Goal: Task Accomplishment & Management: Complete application form

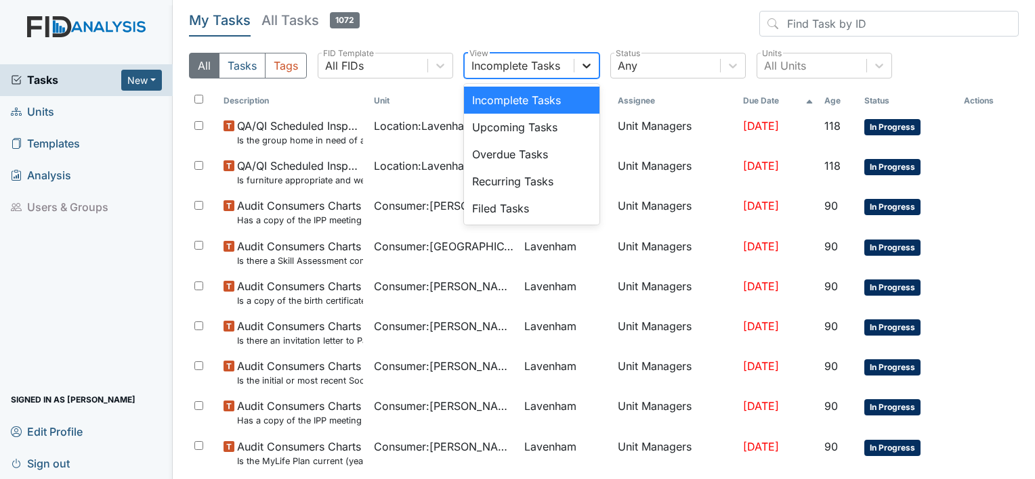
click at [593, 64] on div at bounding box center [586, 66] width 24 height 24
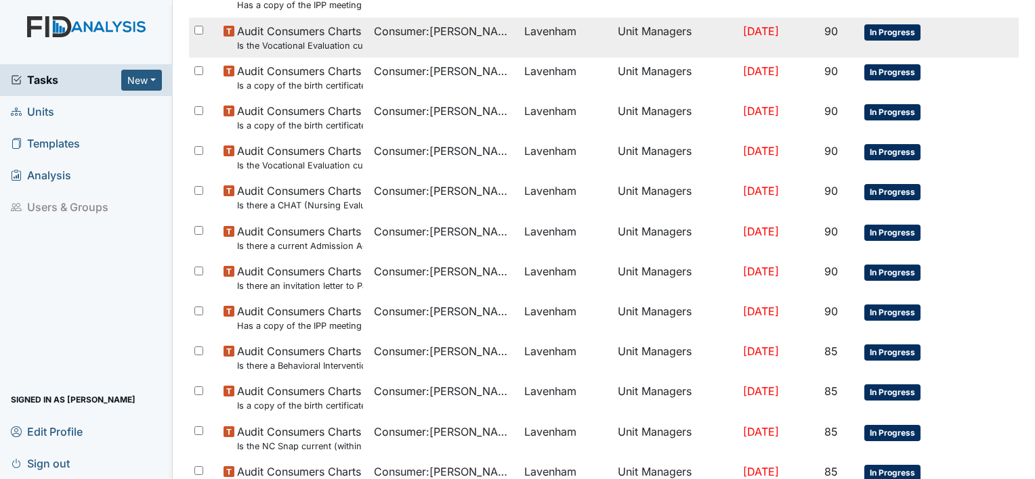
scroll to position [894, 0]
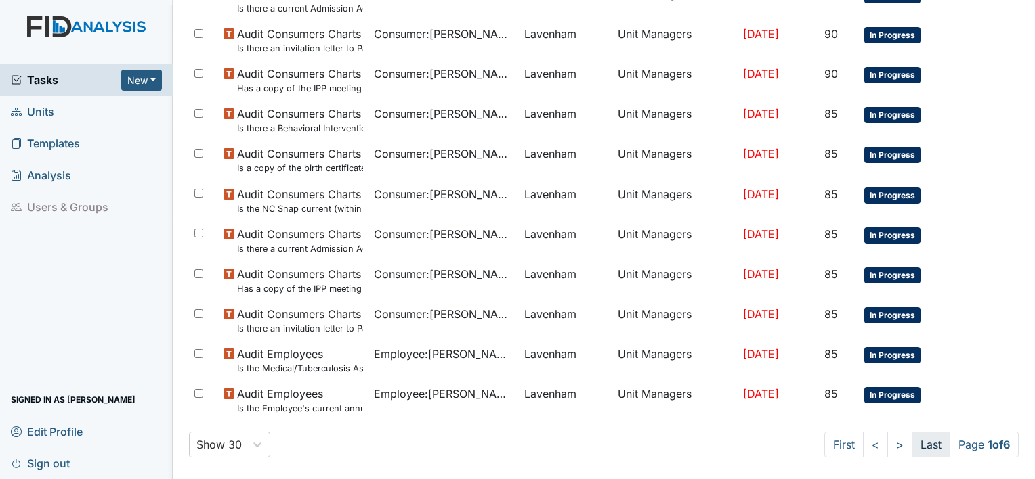
click at [916, 439] on link "Last" at bounding box center [931, 445] width 39 height 26
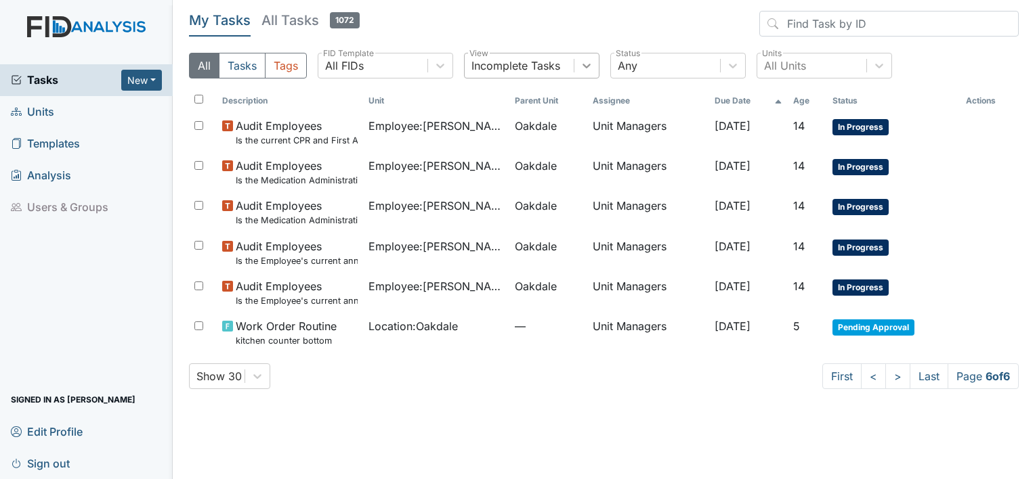
click at [589, 64] on icon at bounding box center [587, 66] width 14 height 14
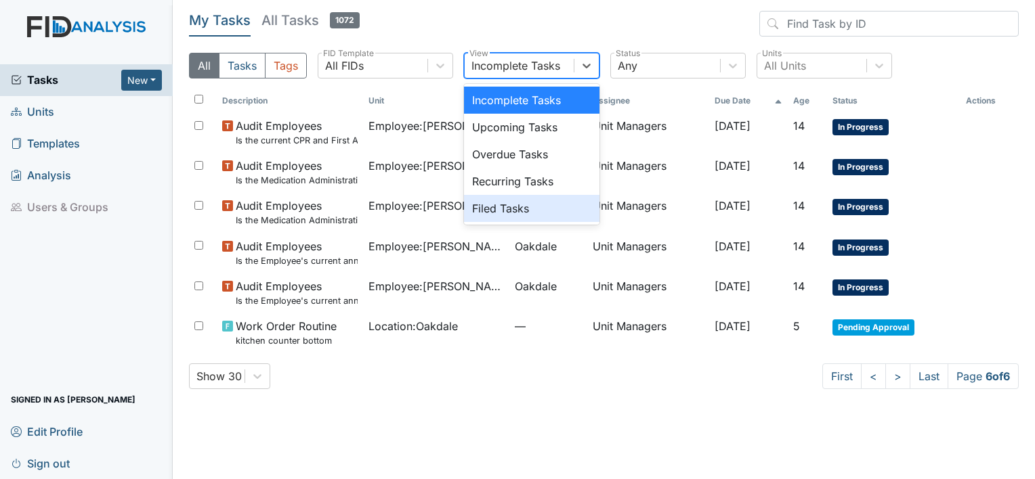
click at [495, 211] on div "Filed Tasks" at bounding box center [531, 208] width 135 height 27
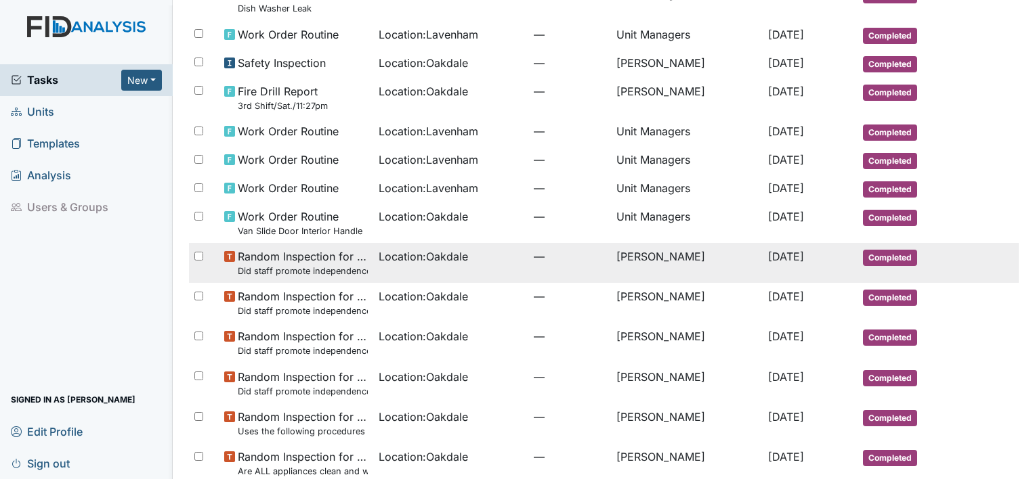
scroll to position [809, 0]
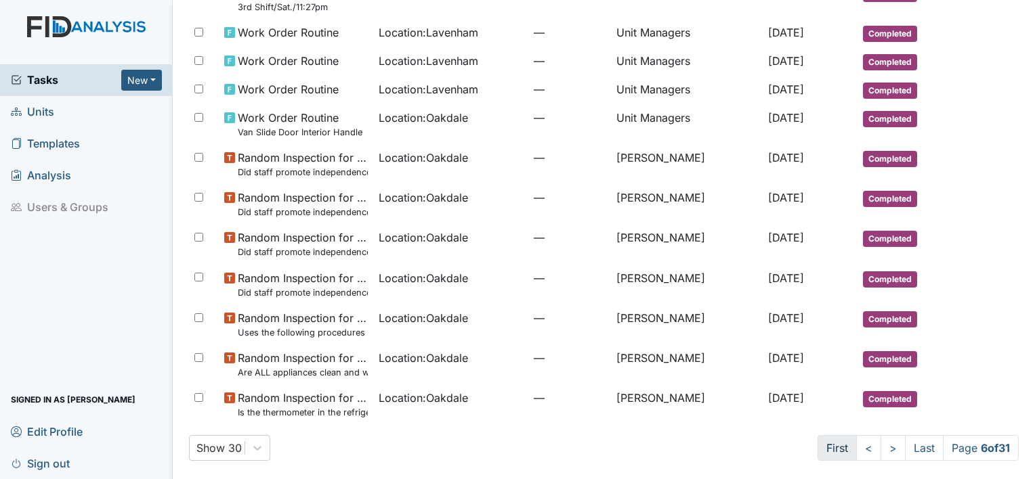
click at [817, 444] on link "First" at bounding box center [836, 448] width 39 height 26
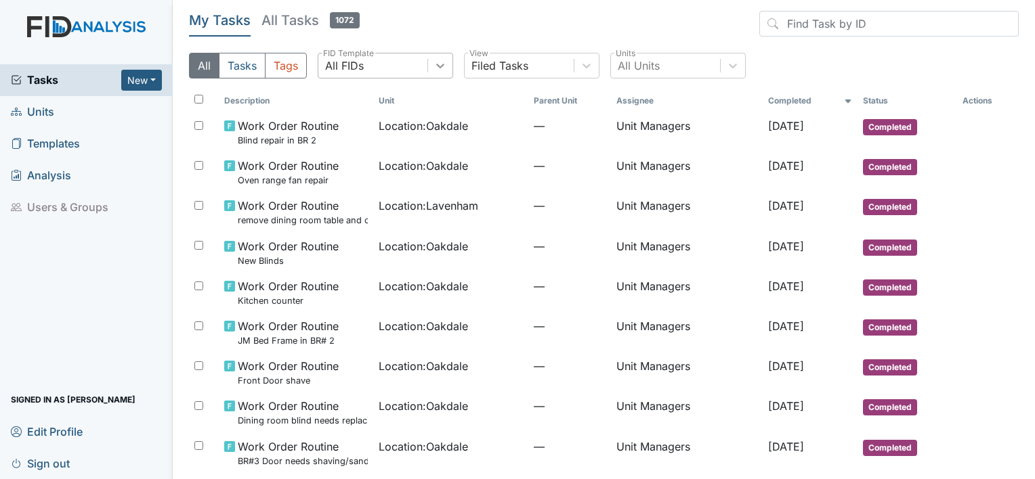
click at [442, 68] on icon at bounding box center [440, 66] width 14 height 14
click at [295, 21] on h5 "All Tasks 1072" at bounding box center [310, 20] width 98 height 19
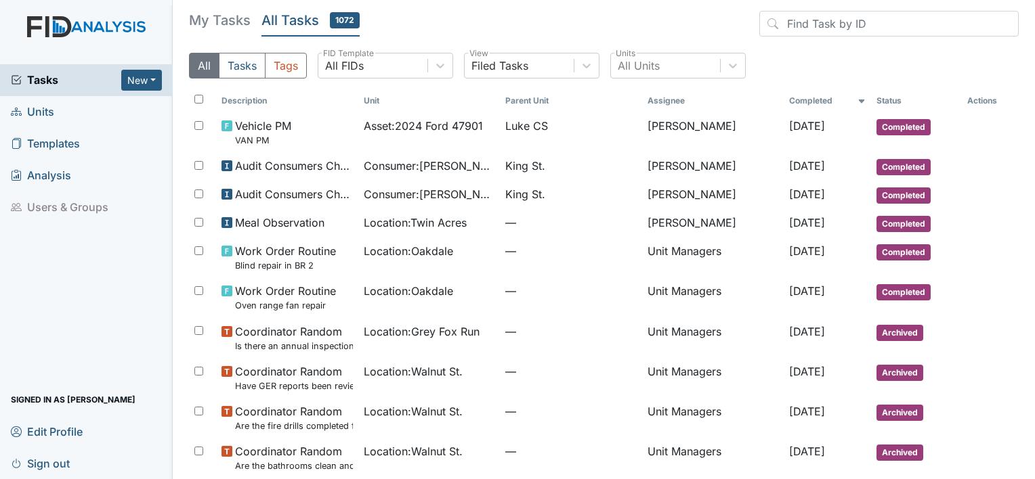
click at [232, 18] on h5 "My Tasks" at bounding box center [220, 20] width 62 height 19
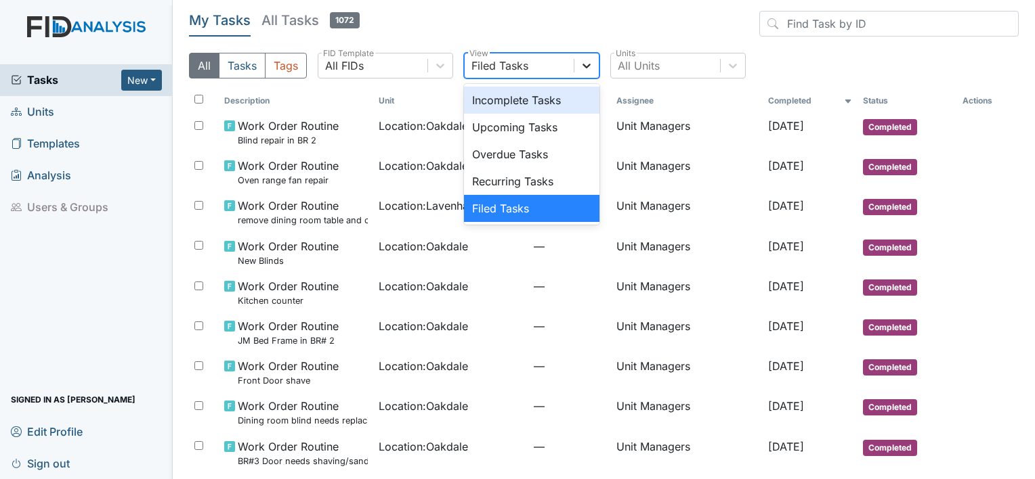
click at [593, 60] on div at bounding box center [586, 66] width 24 height 24
click at [525, 101] on div "Incomplete Tasks" at bounding box center [531, 100] width 135 height 27
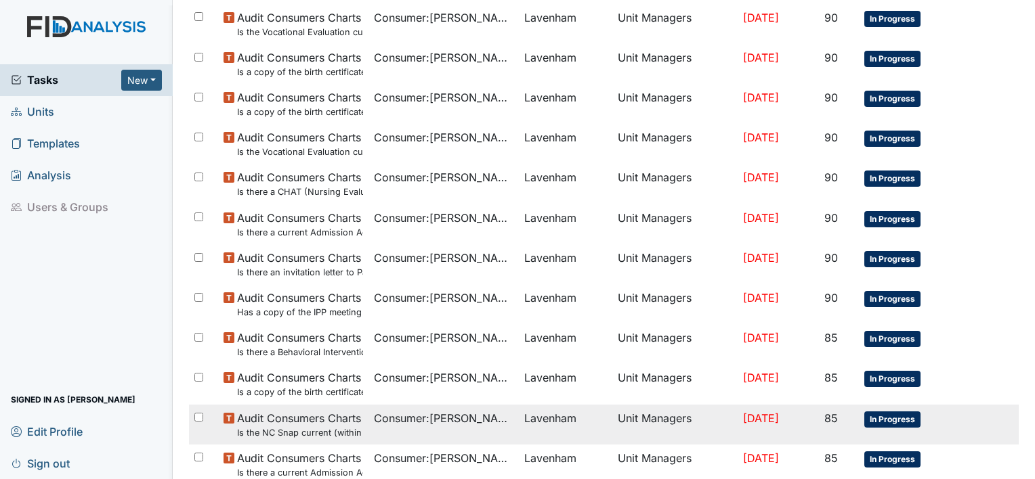
scroll to position [894, 0]
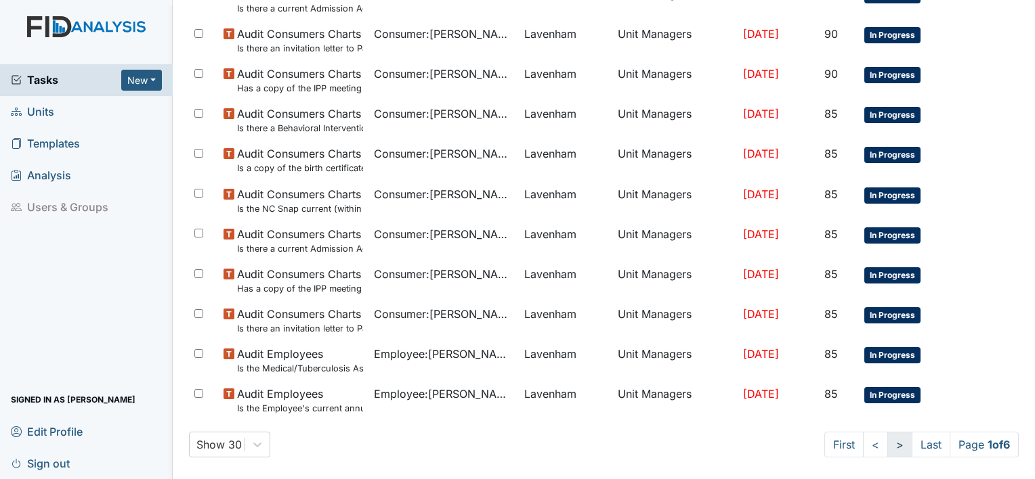
click at [887, 446] on link ">" at bounding box center [899, 445] width 25 height 26
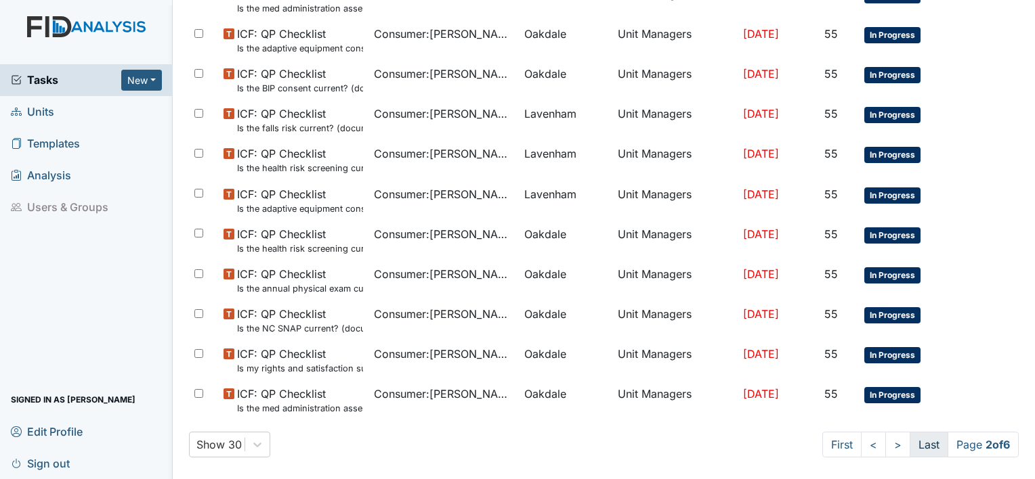
click at [910, 446] on link "Last" at bounding box center [929, 445] width 39 height 26
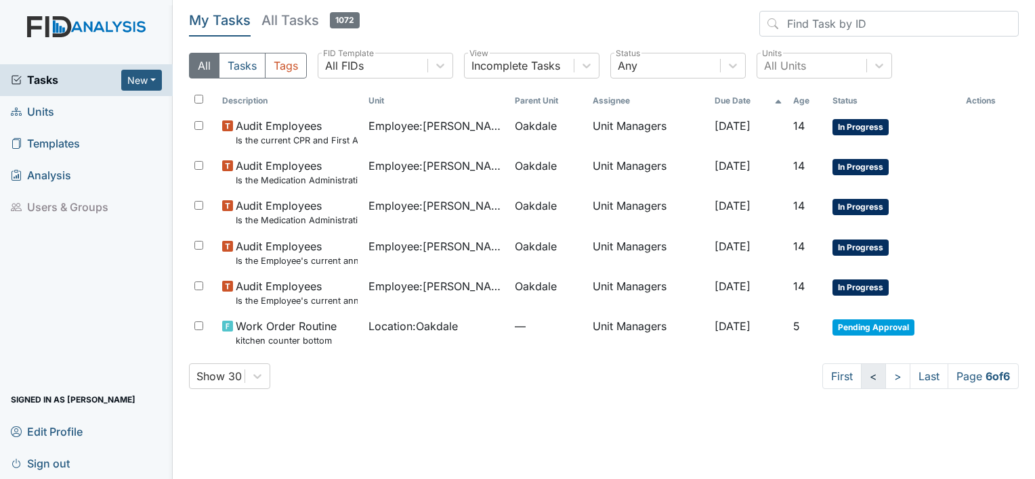
click at [870, 382] on link "<" at bounding box center [873, 377] width 25 height 26
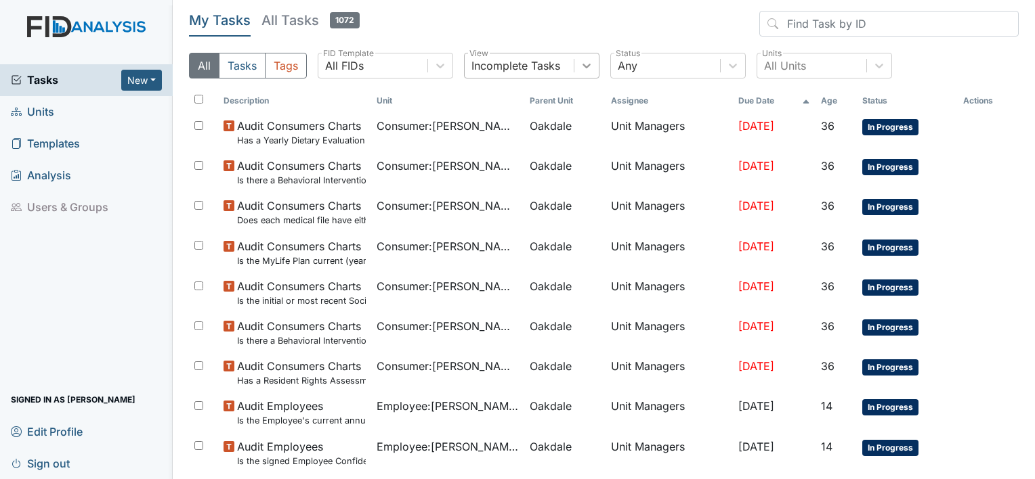
click at [585, 65] on icon at bounding box center [587, 66] width 14 height 14
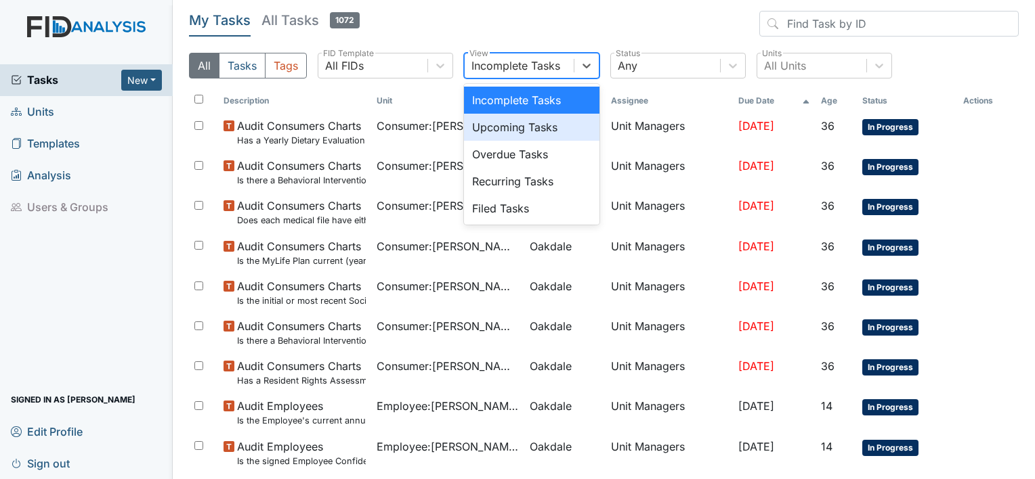
click at [512, 130] on div "Upcoming Tasks" at bounding box center [531, 127] width 135 height 27
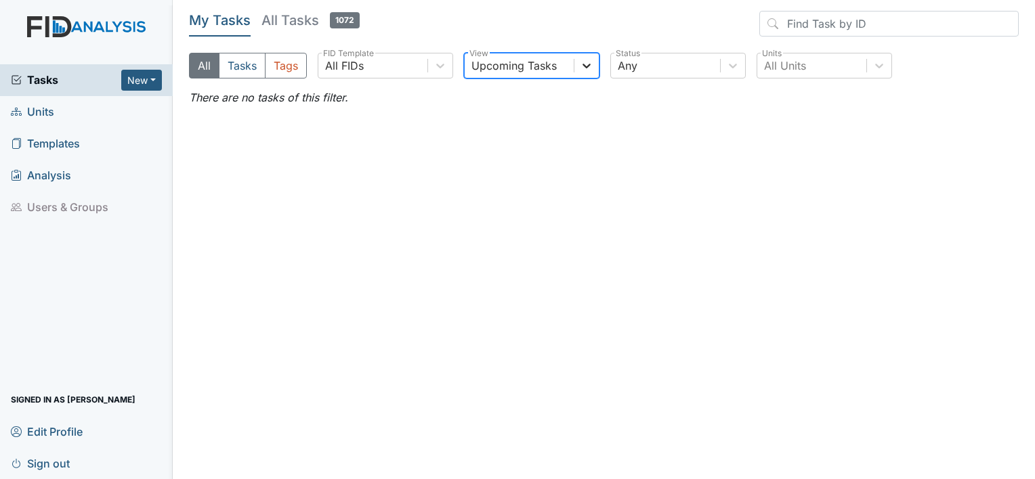
click at [590, 65] on icon at bounding box center [587, 66] width 14 height 14
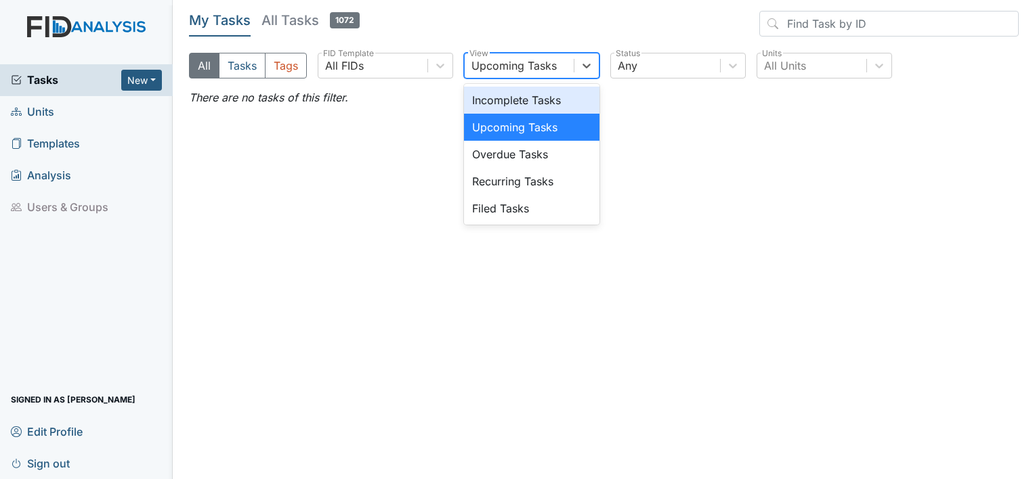
click at [523, 97] on div "Incomplete Tasks" at bounding box center [531, 100] width 135 height 27
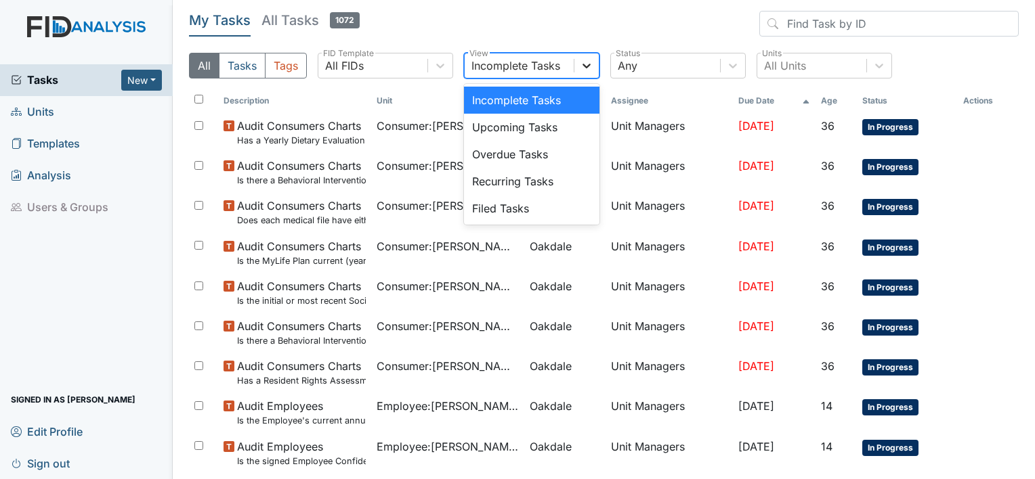
click at [589, 68] on icon at bounding box center [587, 66] width 14 height 14
click at [502, 211] on div "Filed Tasks" at bounding box center [531, 208] width 135 height 27
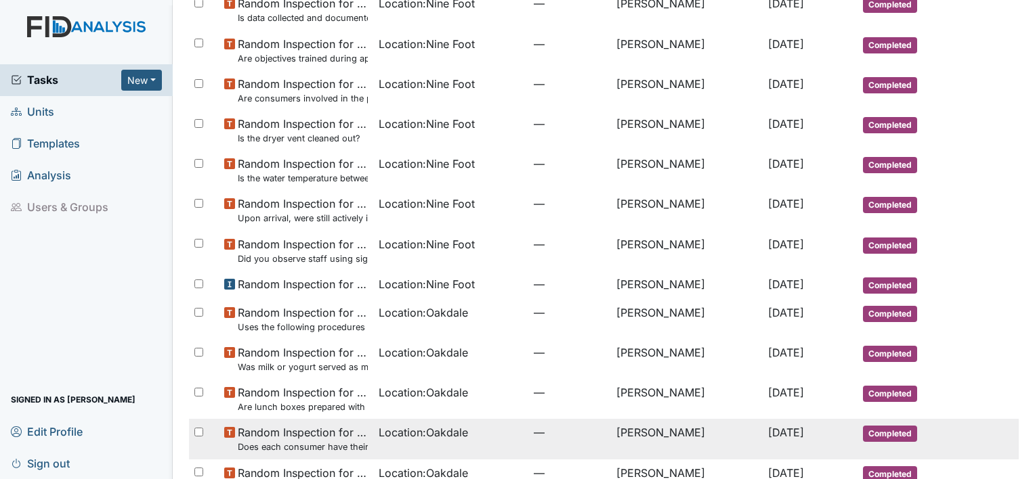
scroll to position [870, 0]
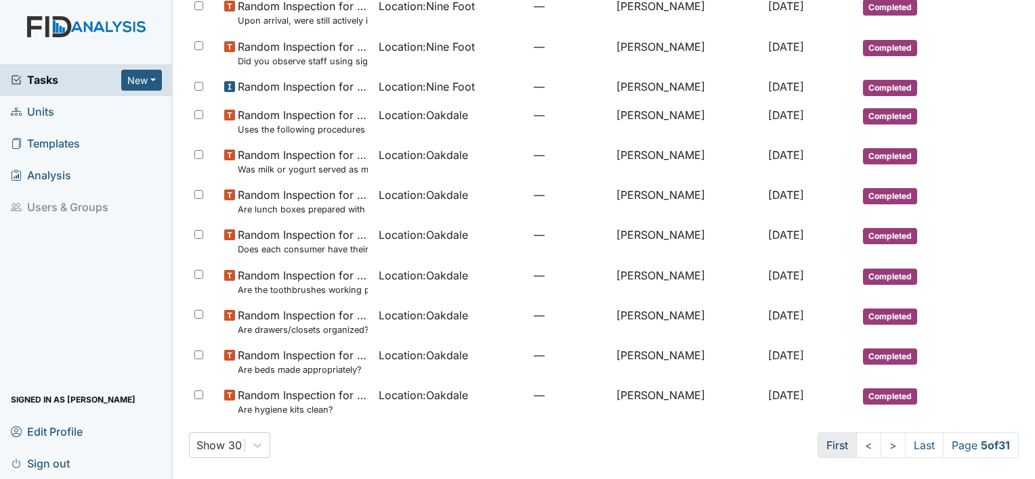
click at [829, 449] on link "First" at bounding box center [836, 446] width 39 height 26
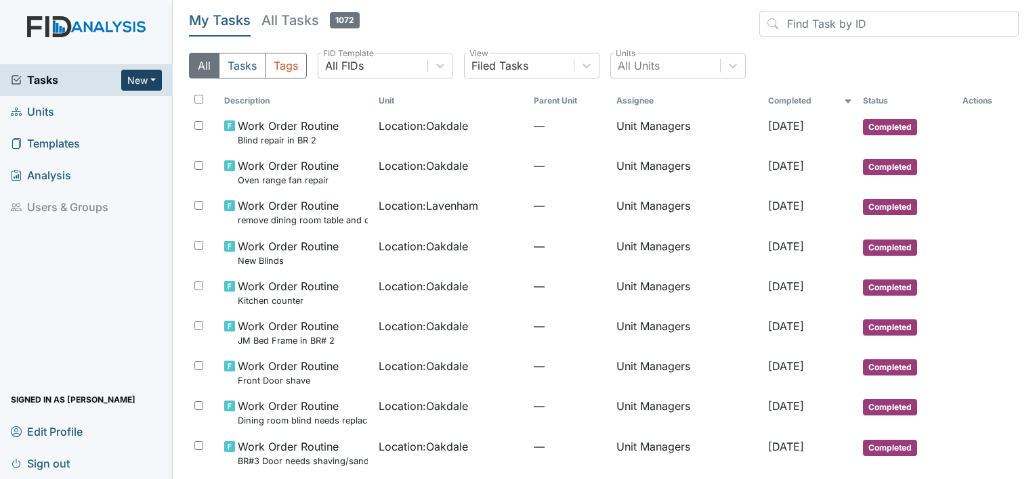
click at [150, 82] on button "New" at bounding box center [141, 80] width 41 height 21
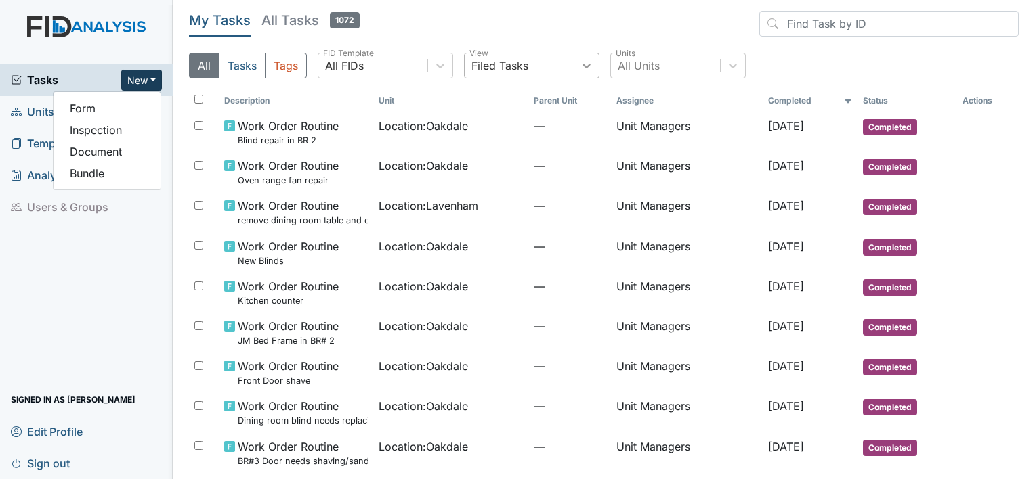
click at [585, 63] on icon at bounding box center [587, 66] width 14 height 14
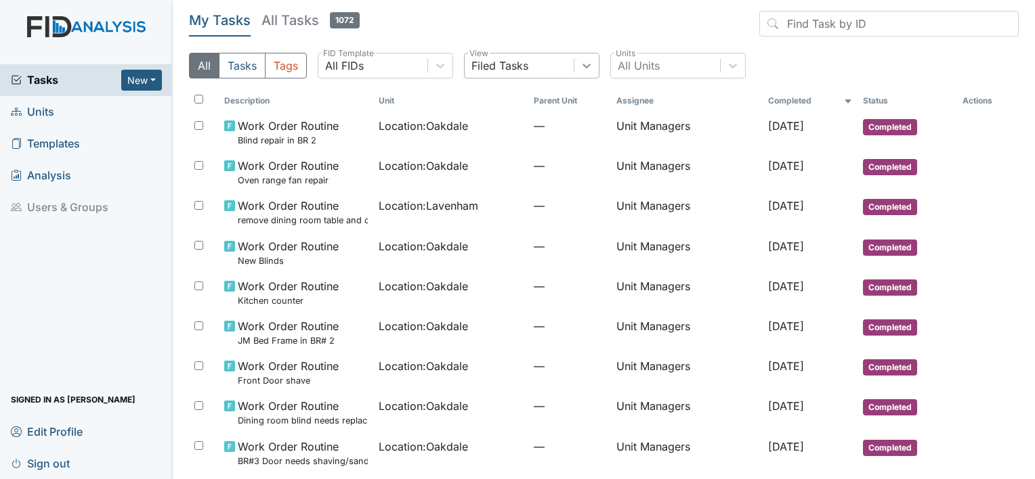
click at [585, 64] on icon at bounding box center [587, 66] width 14 height 14
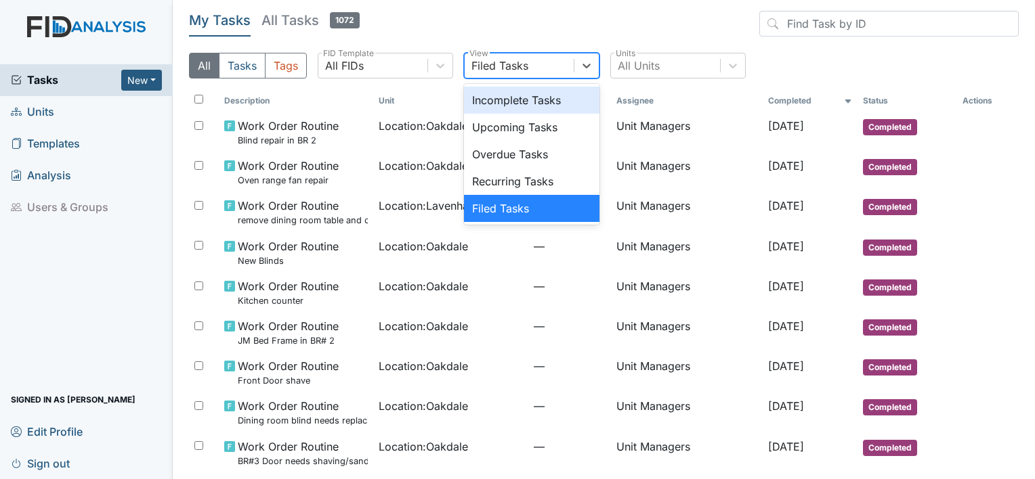
click at [529, 100] on div "Incomplete Tasks" at bounding box center [531, 100] width 135 height 27
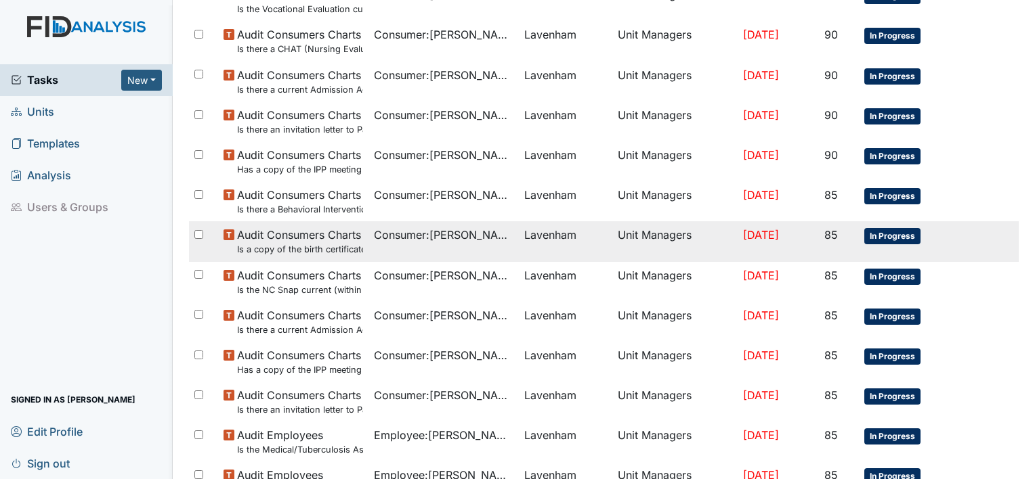
scroll to position [894, 0]
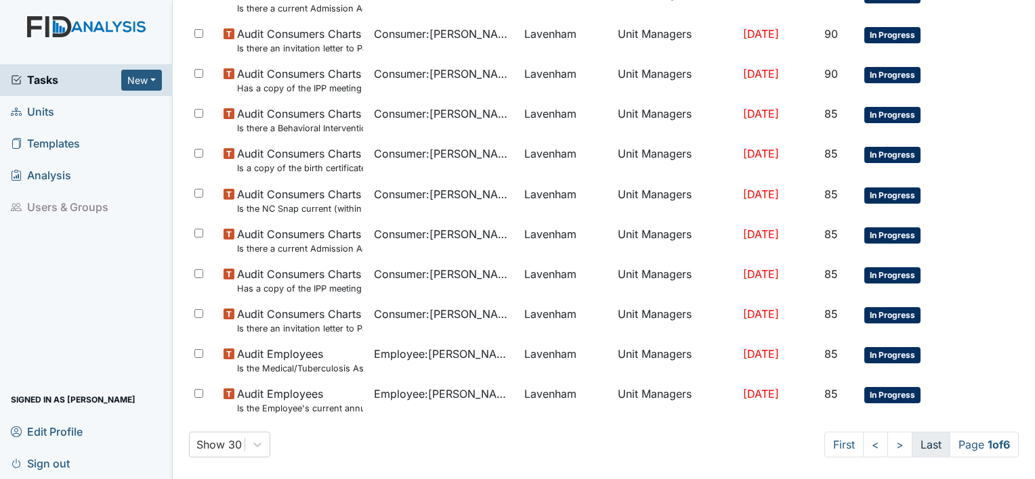
click at [924, 450] on link "Last" at bounding box center [931, 445] width 39 height 26
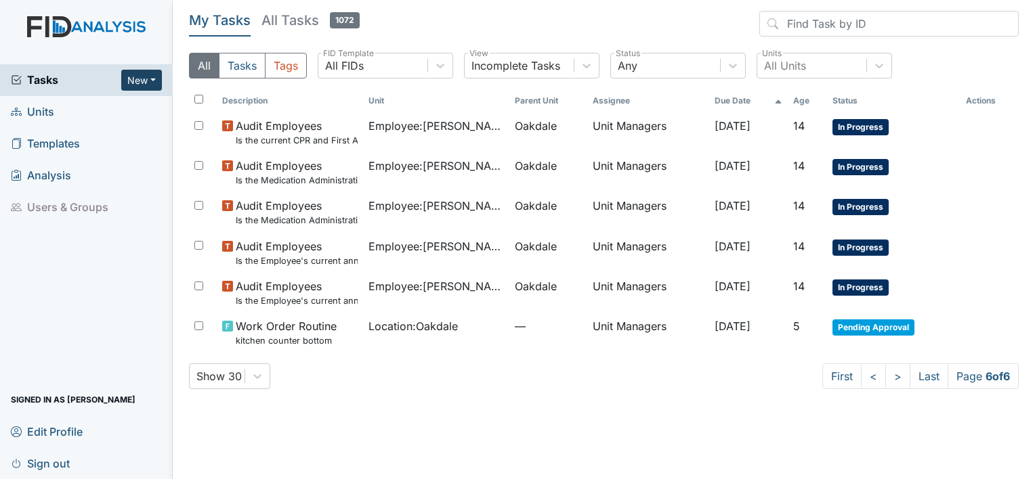
click at [131, 72] on button "New" at bounding box center [141, 80] width 41 height 21
click at [96, 106] on link "Form" at bounding box center [107, 109] width 107 height 22
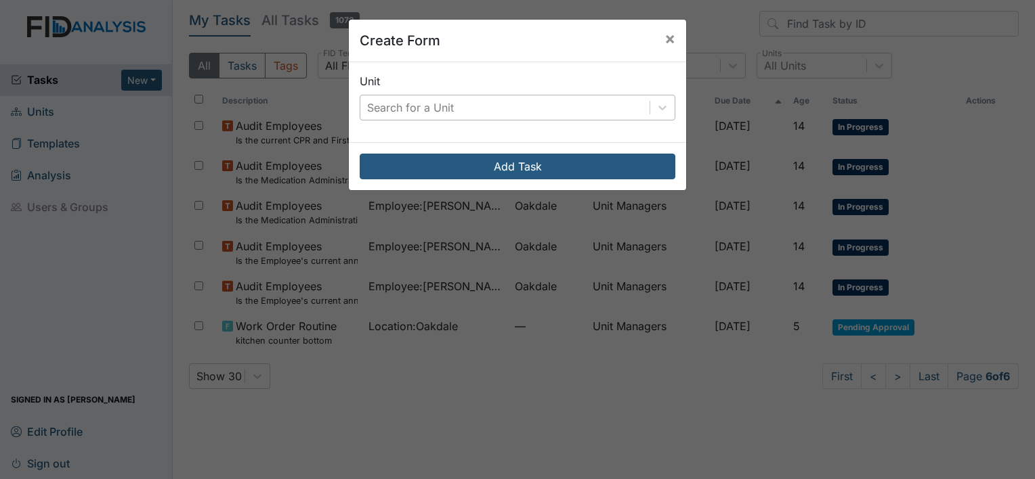
click at [551, 116] on div "Search for a Unit" at bounding box center [504, 107] width 289 height 24
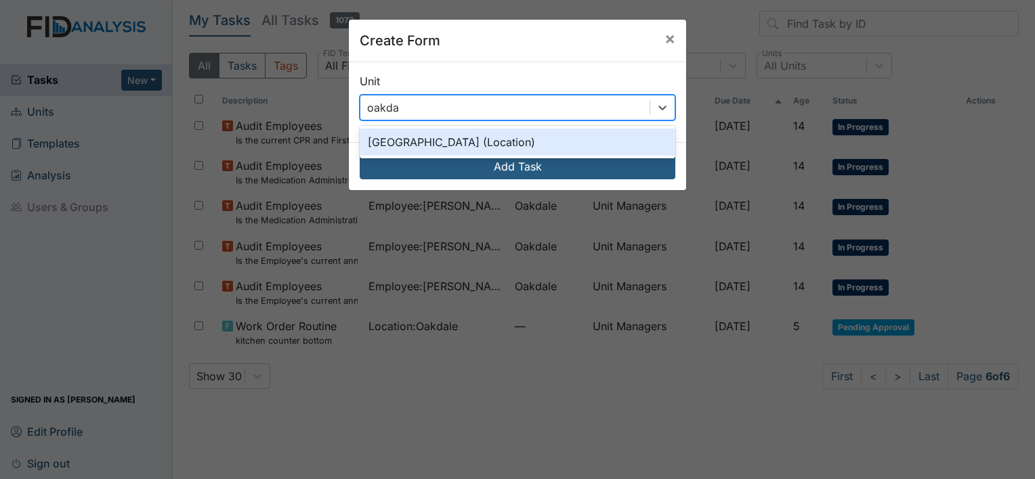
type input "oakdale"
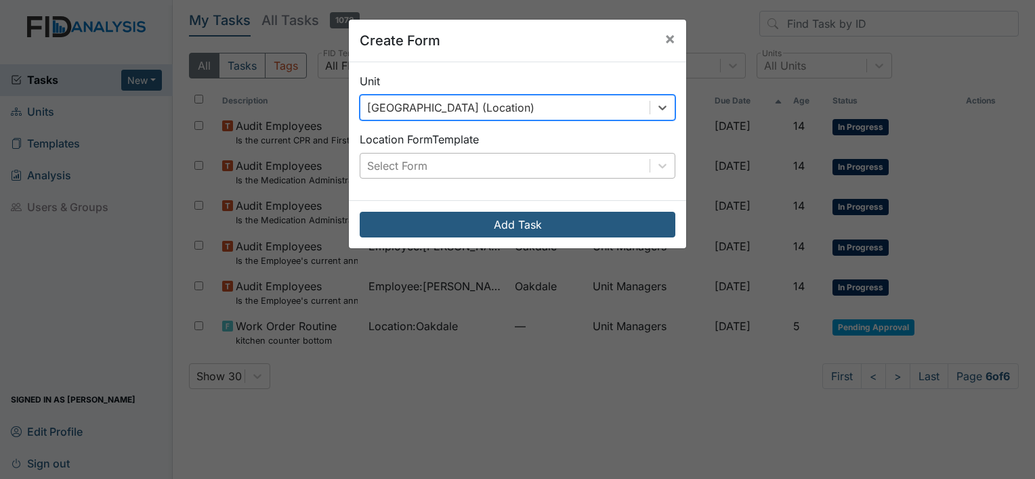
click at [477, 170] on div "Select Form" at bounding box center [504, 166] width 289 height 24
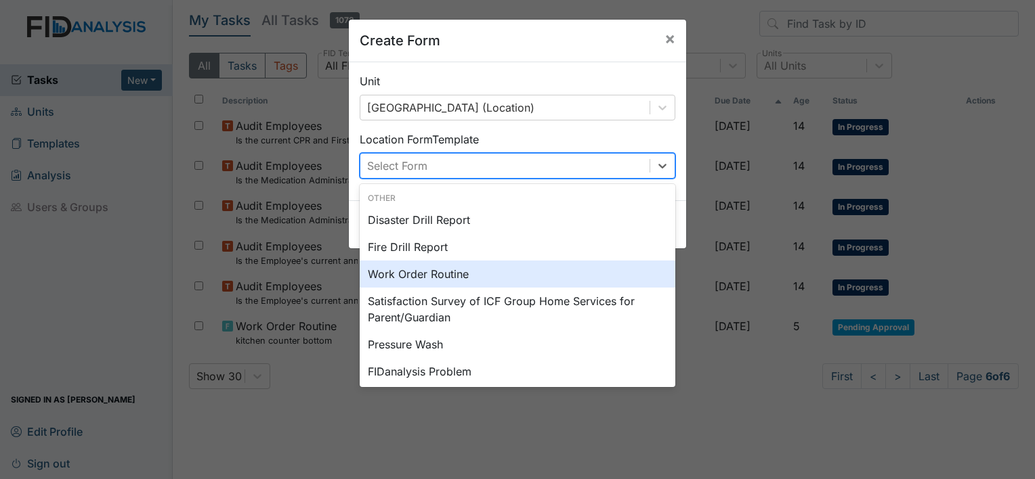
click at [400, 278] on div "Work Order Routine" at bounding box center [518, 274] width 316 height 27
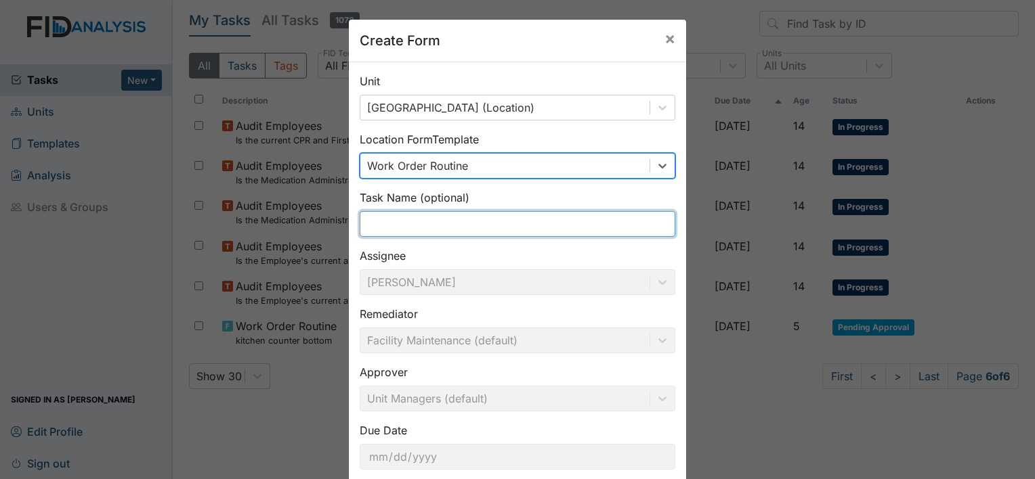
click at [436, 222] on input "text" at bounding box center [518, 224] width 316 height 26
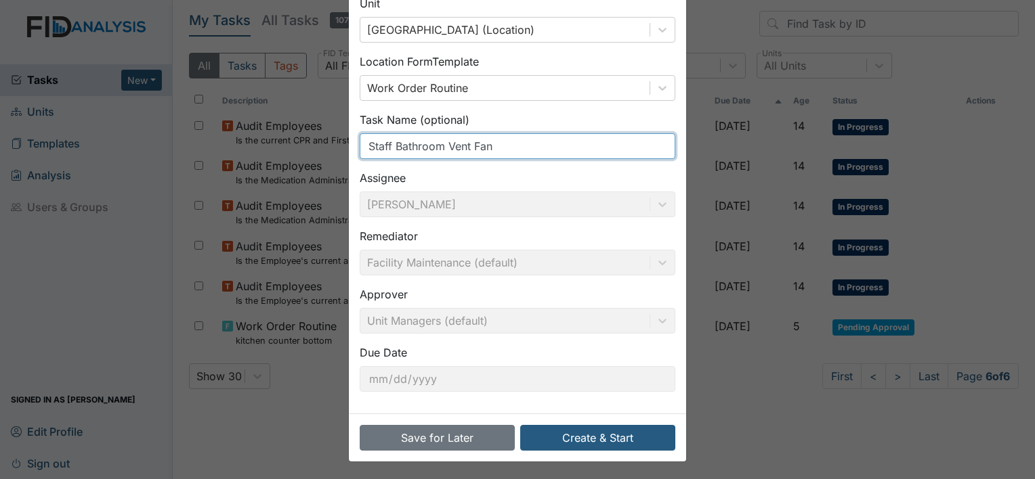
scroll to position [79, 0]
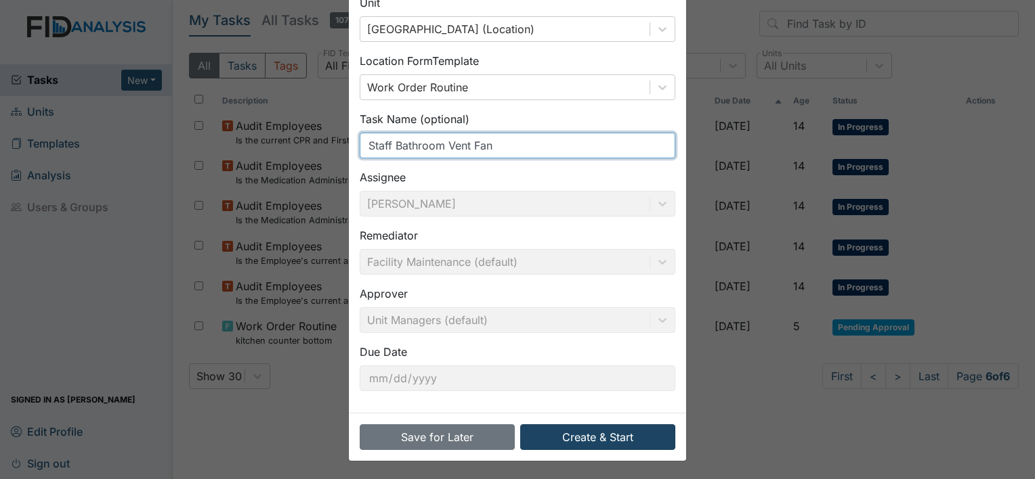
type input "Staff Bathroom Vent Fan"
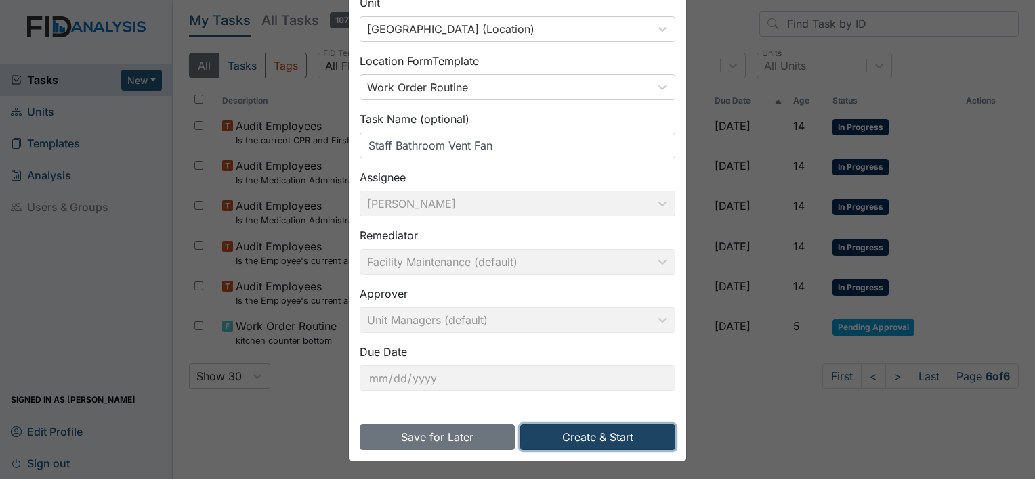
click at [615, 433] on button "Create & Start" at bounding box center [597, 438] width 155 height 26
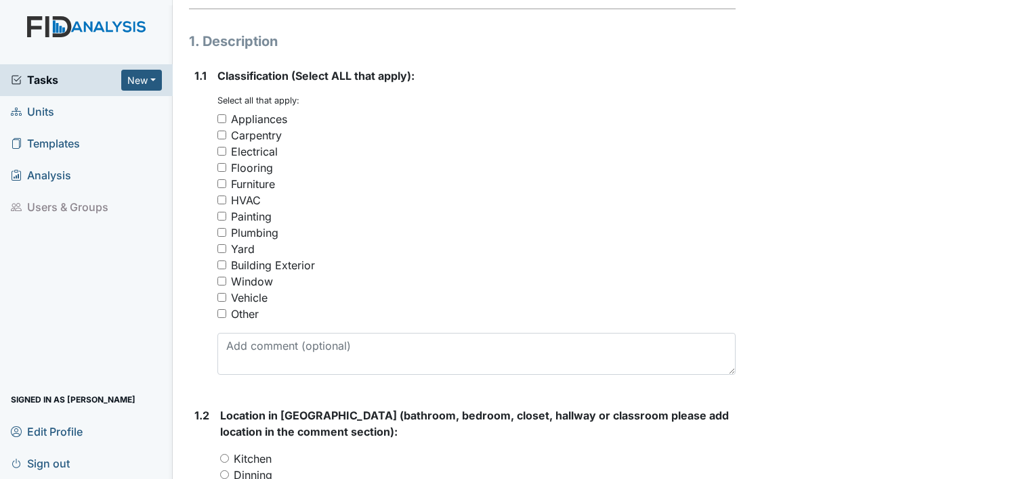
scroll to position [203, 0]
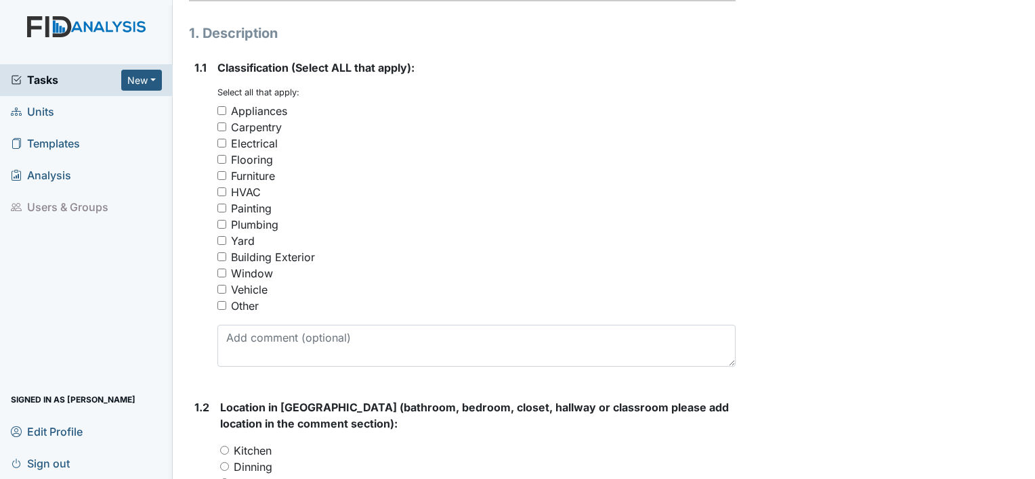
click at [222, 110] on input "Appliances" at bounding box center [221, 110] width 9 height 9
click at [224, 110] on input "Appliances" at bounding box center [221, 110] width 9 height 9
checkbox input "false"
click at [223, 110] on input "Appliances" at bounding box center [221, 110] width 9 height 9
checkbox input "true"
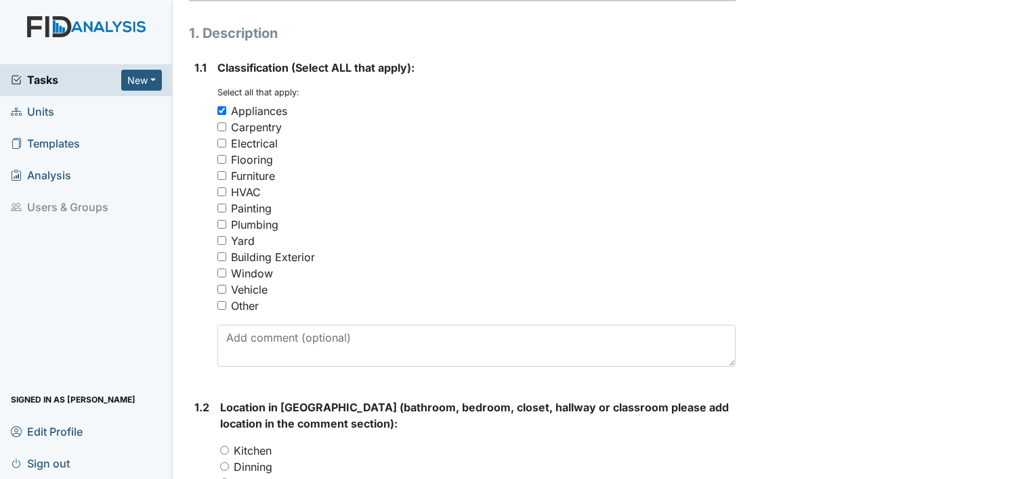
click at [222, 144] on input "Electrical" at bounding box center [221, 143] width 9 height 9
checkbox input "true"
click at [221, 188] on input "HVAC" at bounding box center [221, 192] width 9 height 9
checkbox input "true"
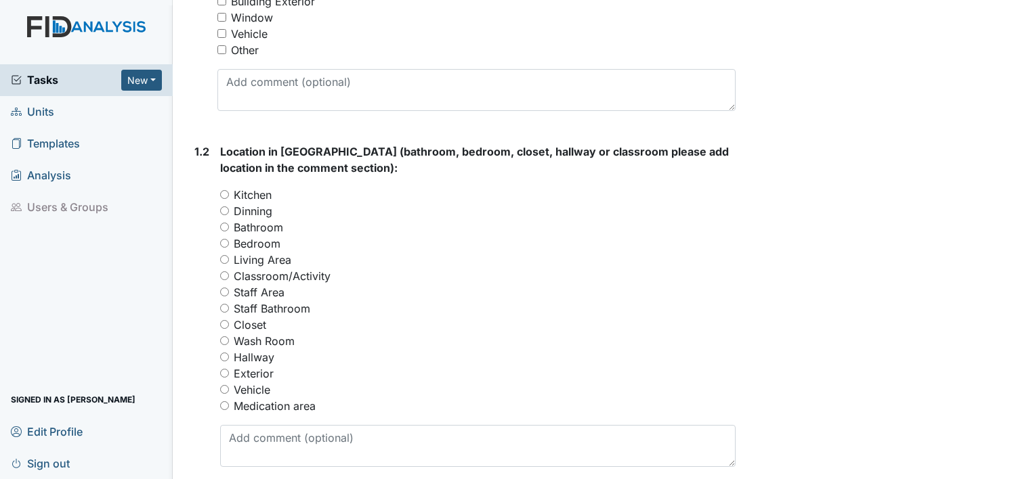
scroll to position [542, 0]
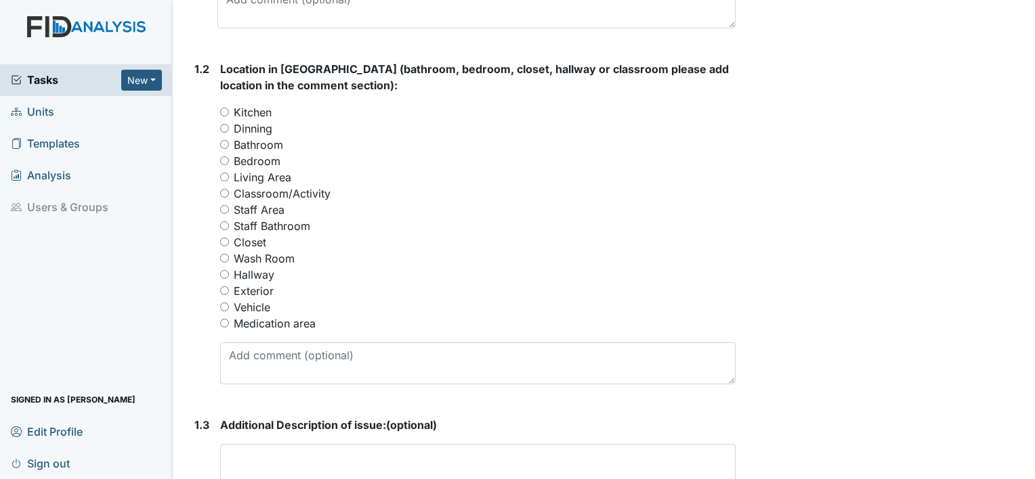
click at [226, 211] on input "Staff Area" at bounding box center [224, 209] width 9 height 9
radio input "true"
click at [227, 225] on input "Staff Bathroom" at bounding box center [224, 225] width 9 height 9
radio input "true"
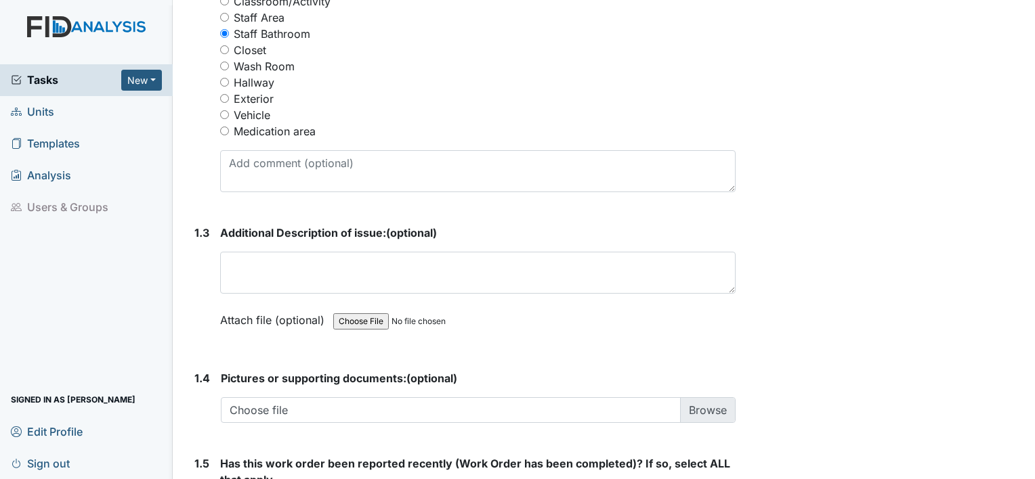
scroll to position [813, 0]
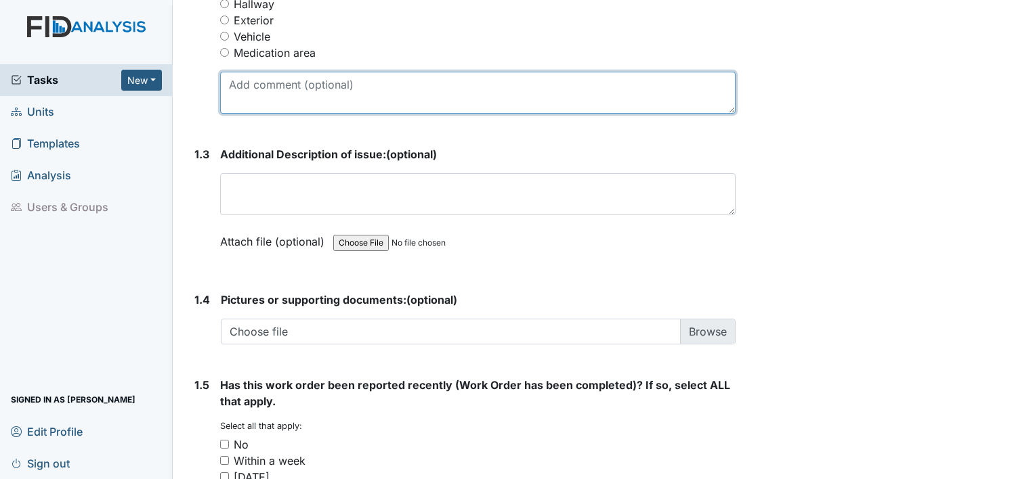
click at [305, 93] on textarea at bounding box center [477, 93] width 515 height 42
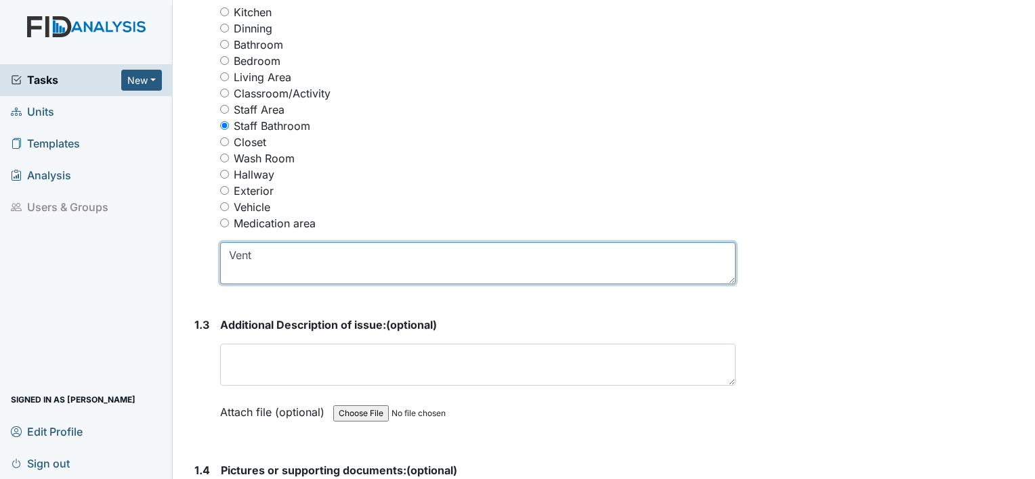
scroll to position [610, 0]
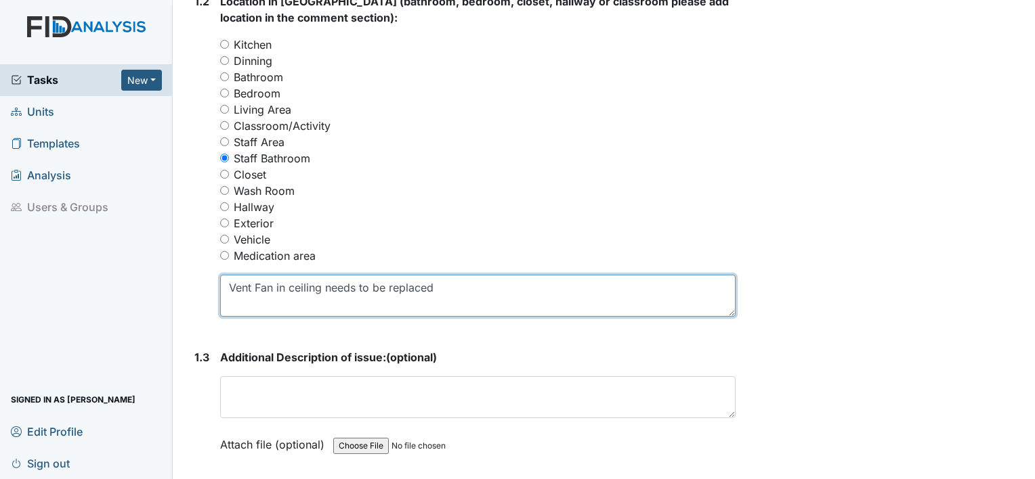
type textarea "Vent Fan in ceiling needs to be replaced."
drag, startPoint x: 451, startPoint y: 291, endPoint x: 197, endPoint y: 309, distance: 254.6
click at [203, 309] on div "1.2 Location in Facility (bathroom, bedroom, closet, hallway or classroom pleas…" at bounding box center [462, 160] width 547 height 335
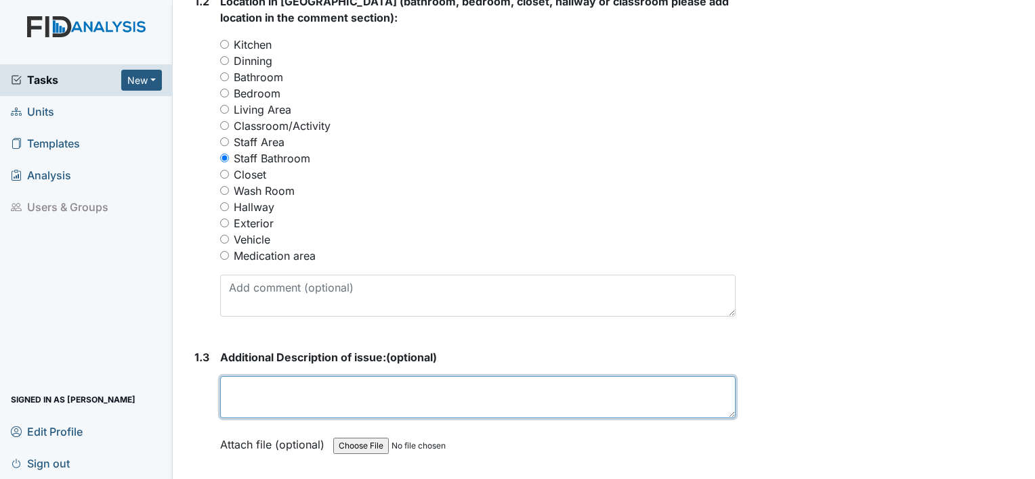
click at [344, 385] on textarea at bounding box center [477, 398] width 515 height 42
paste textarea "Vent Fan in ceiling needs to be replaced."
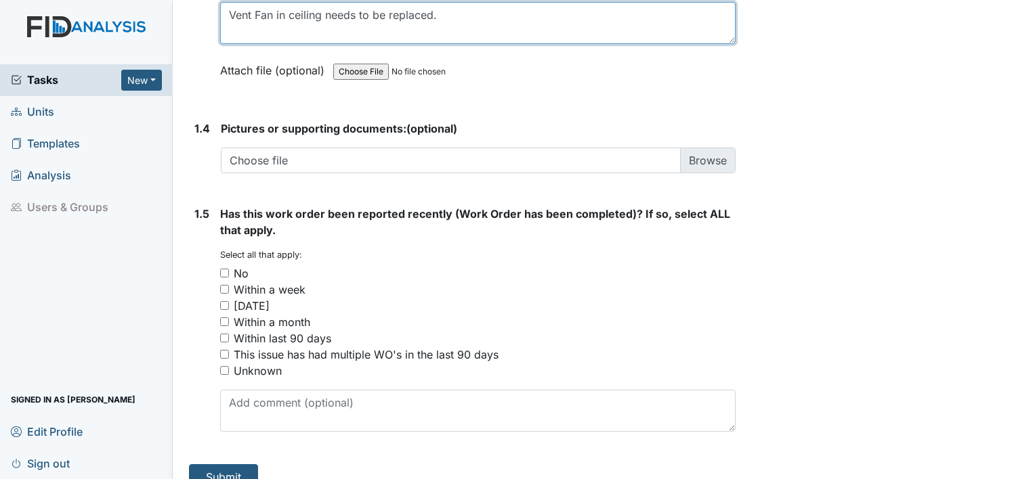
scroll to position [1004, 0]
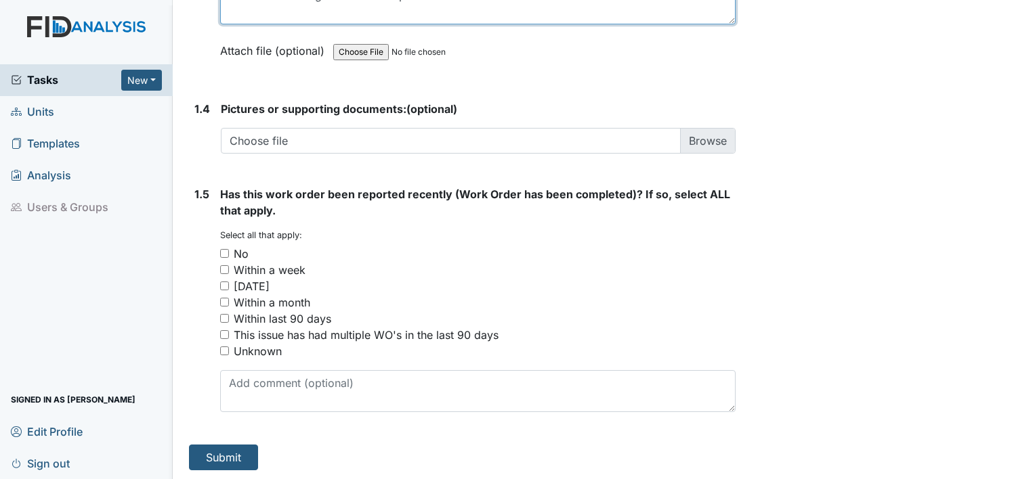
type textarea "Vent Fan in ceiling needs to be replaced."
click at [225, 252] on input "No" at bounding box center [224, 253] width 9 height 9
checkbox input "true"
click at [225, 347] on input "Unknown" at bounding box center [224, 351] width 9 height 9
checkbox input "true"
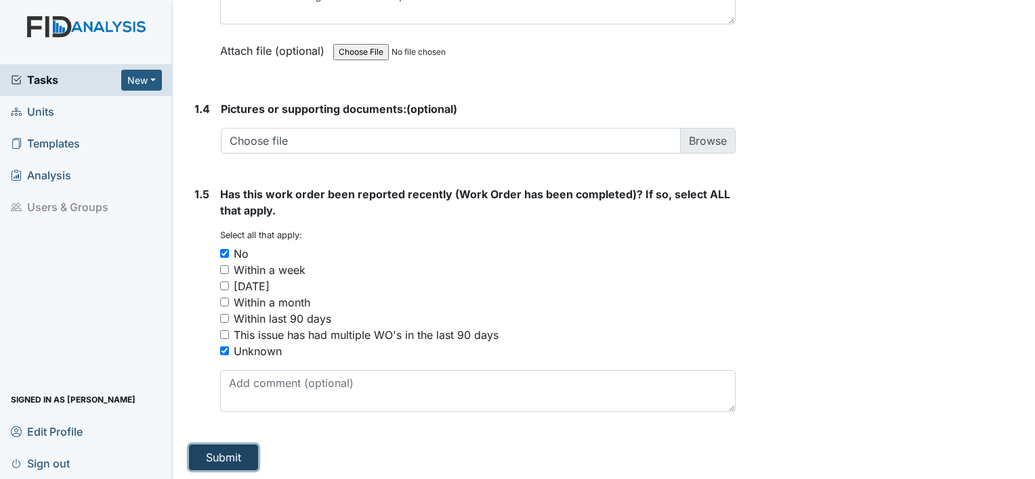
click at [244, 453] on button "Submit" at bounding box center [223, 458] width 69 height 26
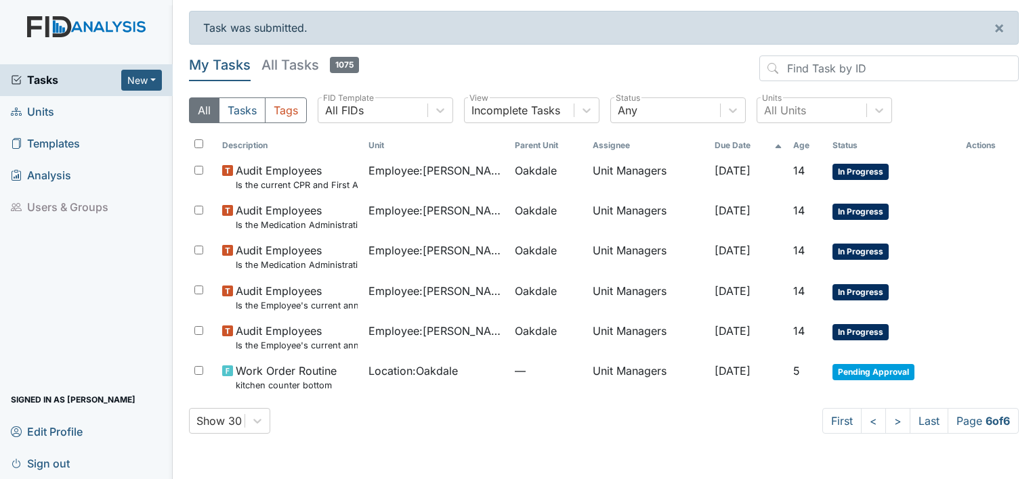
click at [41, 116] on span "Units" at bounding box center [32, 112] width 43 height 21
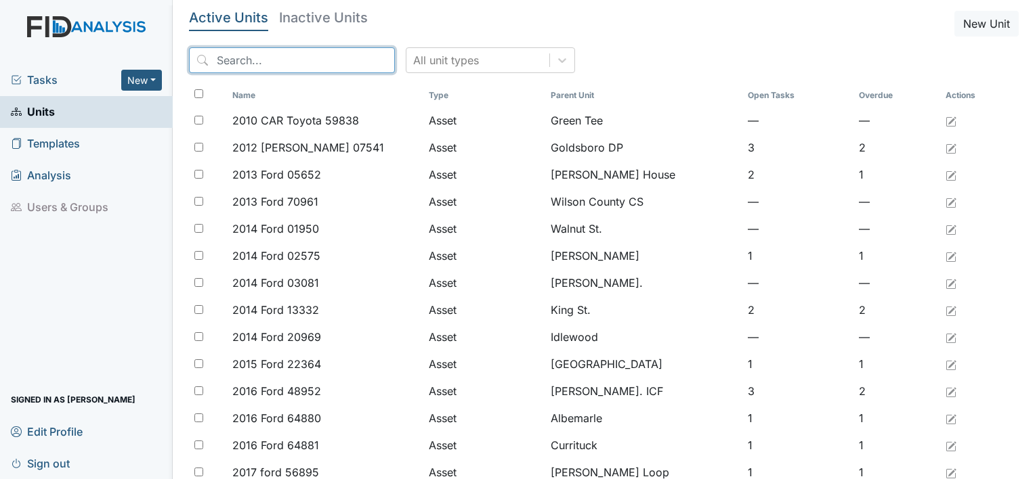
click at [303, 54] on input "search" at bounding box center [292, 60] width 206 height 26
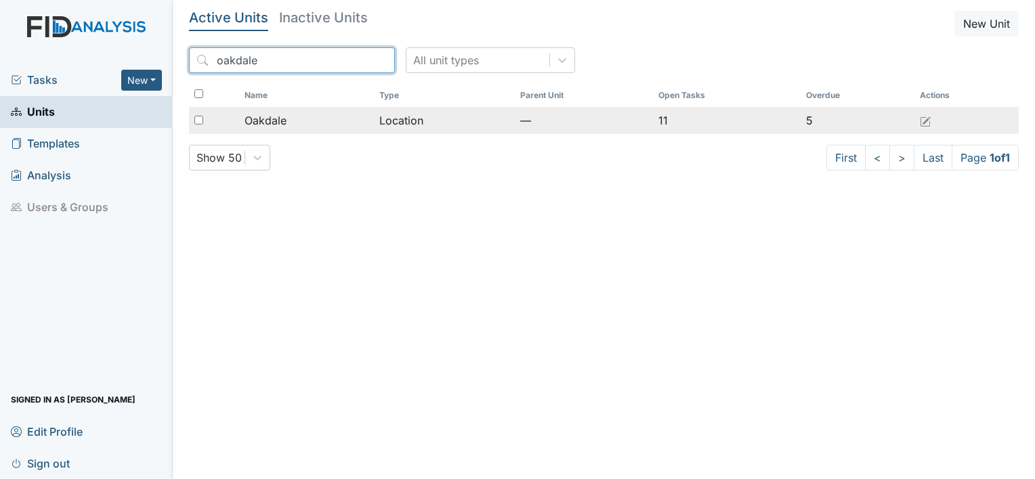
type input "oakdale"
click at [260, 121] on span "Oakdale" at bounding box center [265, 120] width 42 height 16
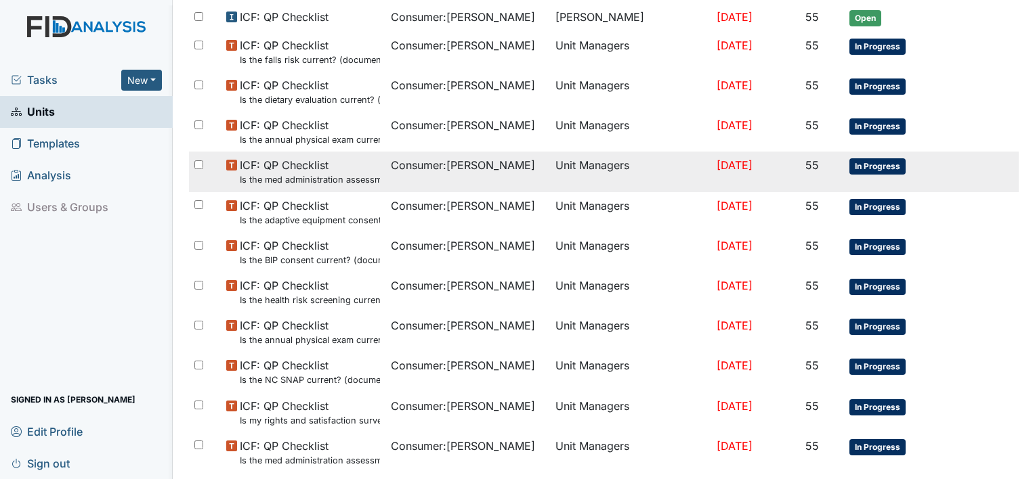
scroll to position [958, 0]
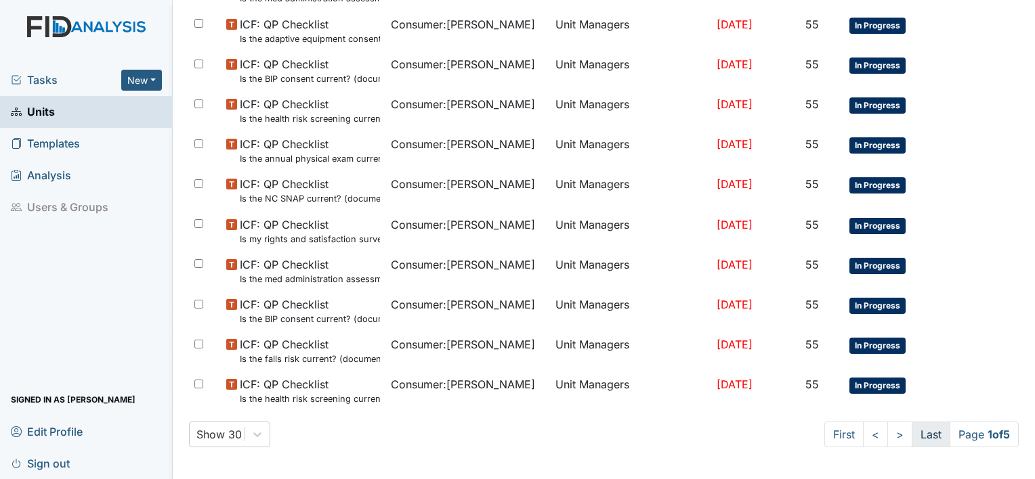
click at [924, 435] on link "Last" at bounding box center [931, 435] width 39 height 26
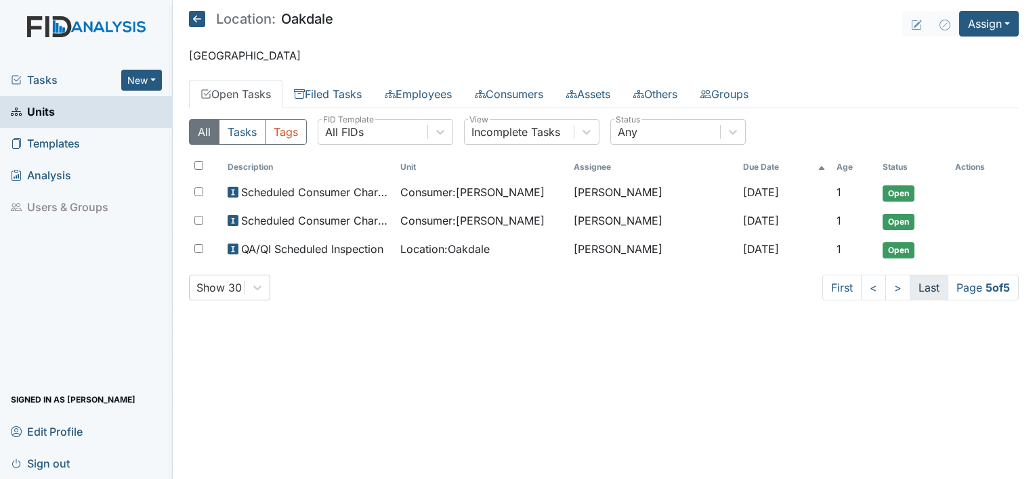
scroll to position [0, 0]
click at [870, 287] on link "<" at bounding box center [873, 288] width 25 height 26
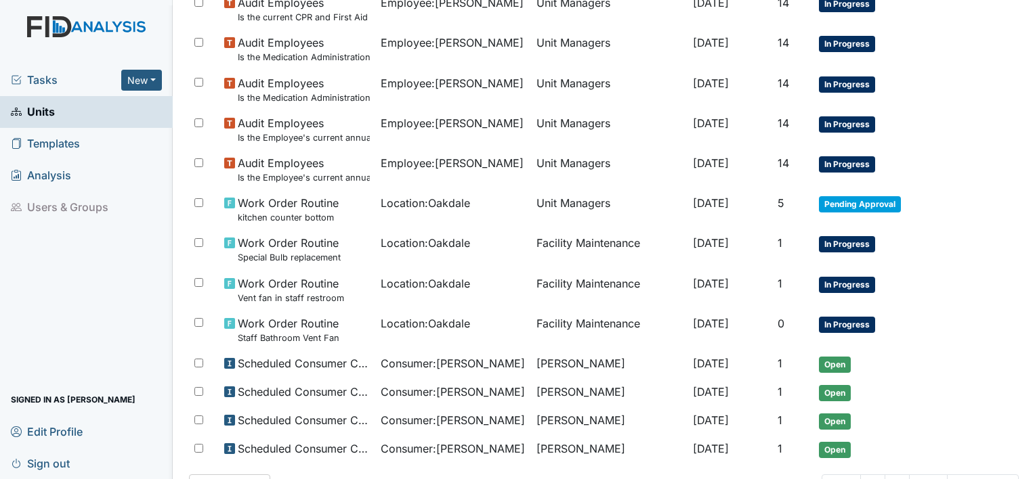
scroll to position [922, 0]
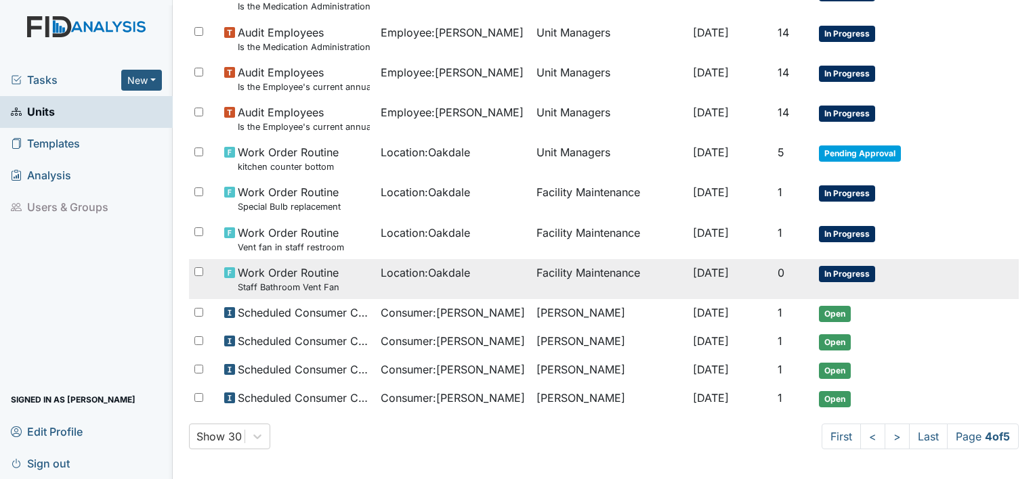
click at [624, 282] on td "Facility Maintenance" at bounding box center [609, 279] width 156 height 40
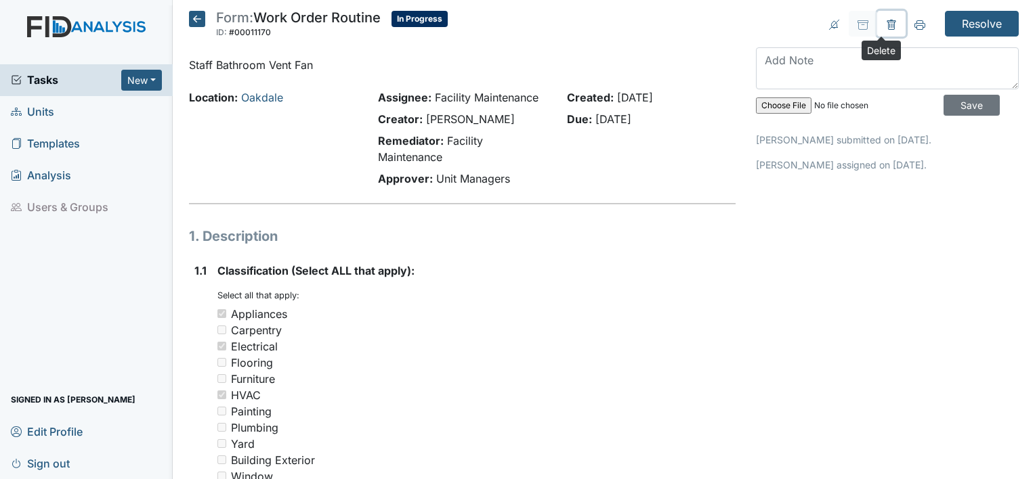
click at [886, 24] on icon at bounding box center [891, 25] width 11 height 11
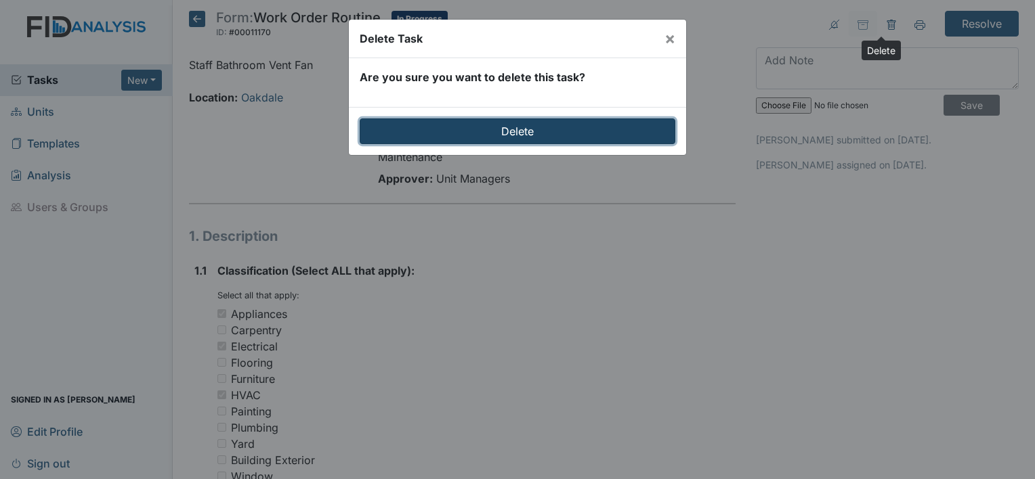
click at [503, 133] on input "Delete" at bounding box center [518, 132] width 316 height 26
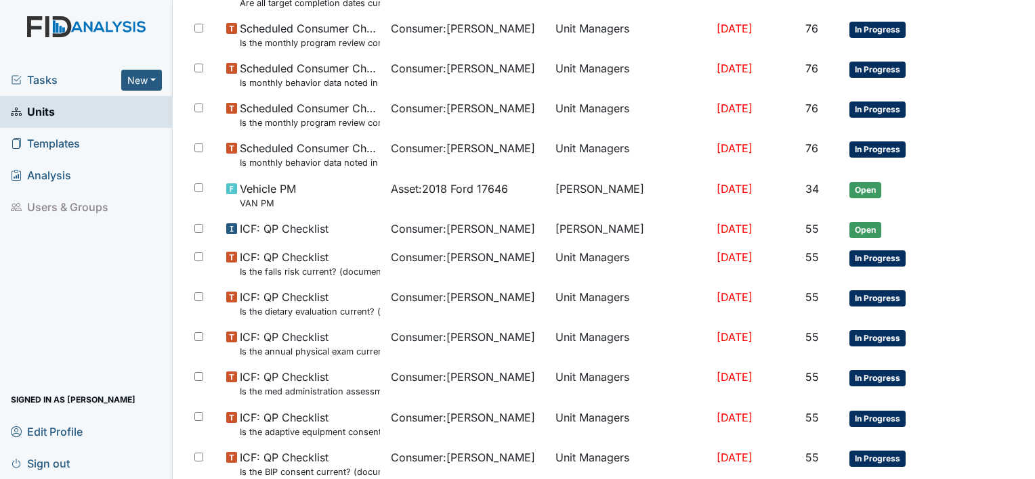
scroll to position [1002, 0]
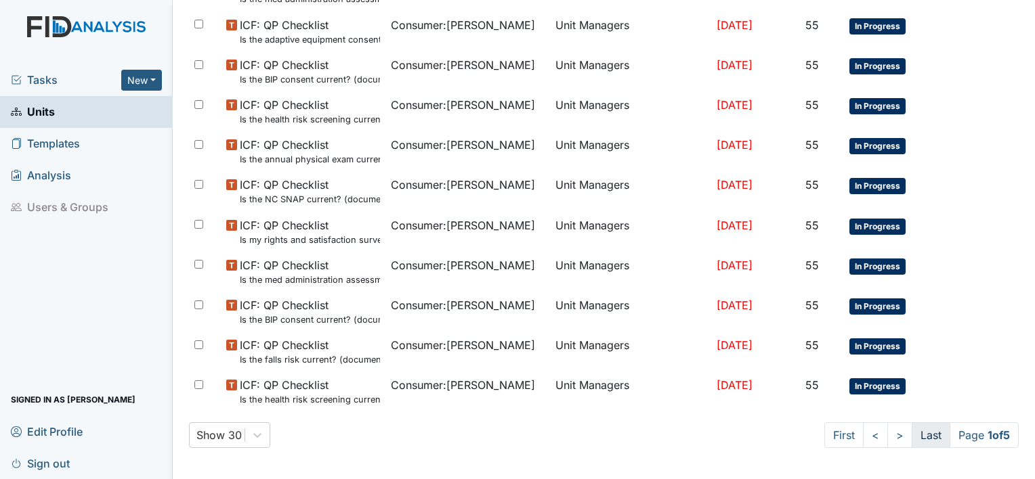
click at [931, 433] on link "Last" at bounding box center [931, 436] width 39 height 26
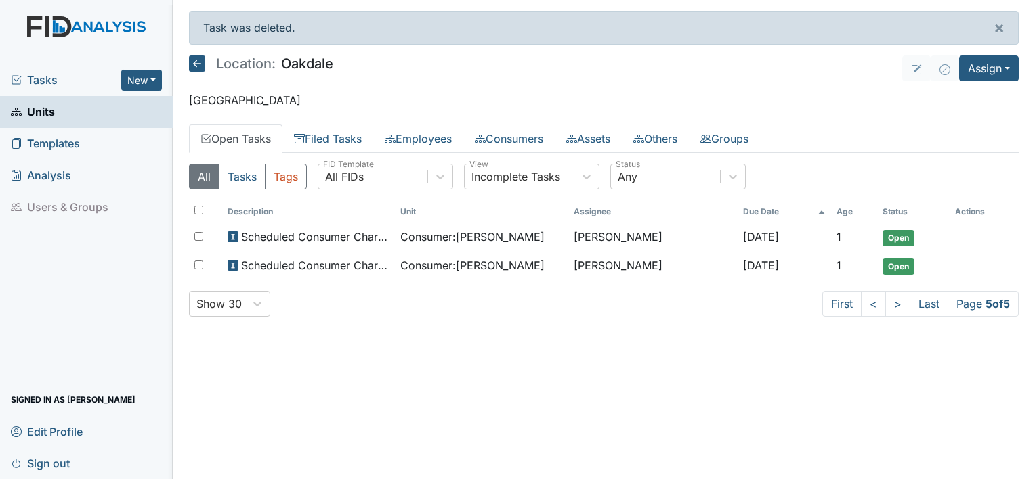
scroll to position [0, 0]
click at [867, 303] on link "<" at bounding box center [873, 304] width 25 height 26
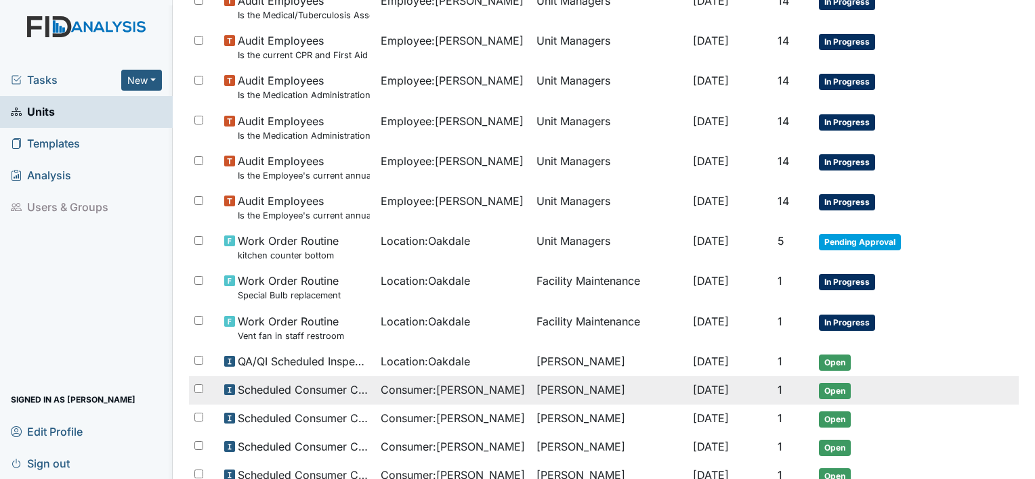
scroll to position [886, 0]
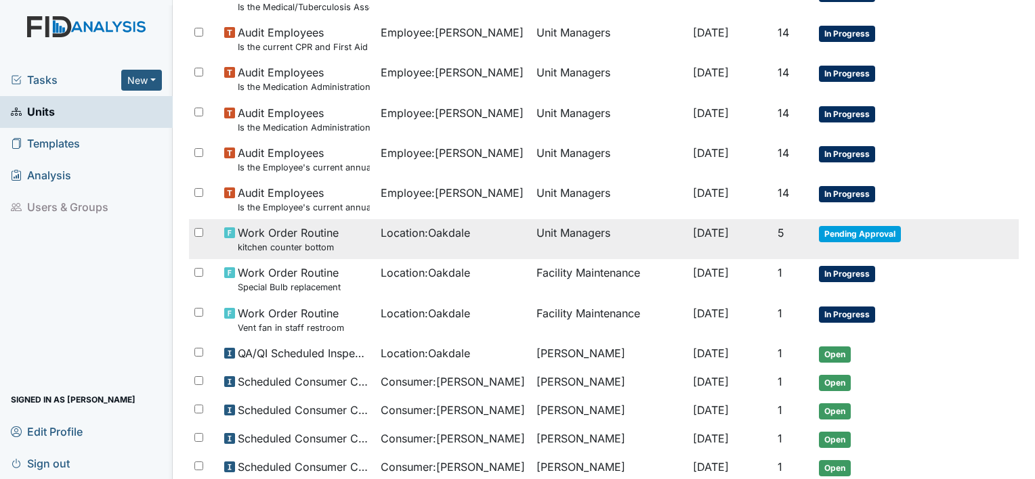
click at [729, 234] on span "Aug 30, 2025" at bounding box center [711, 233] width 36 height 14
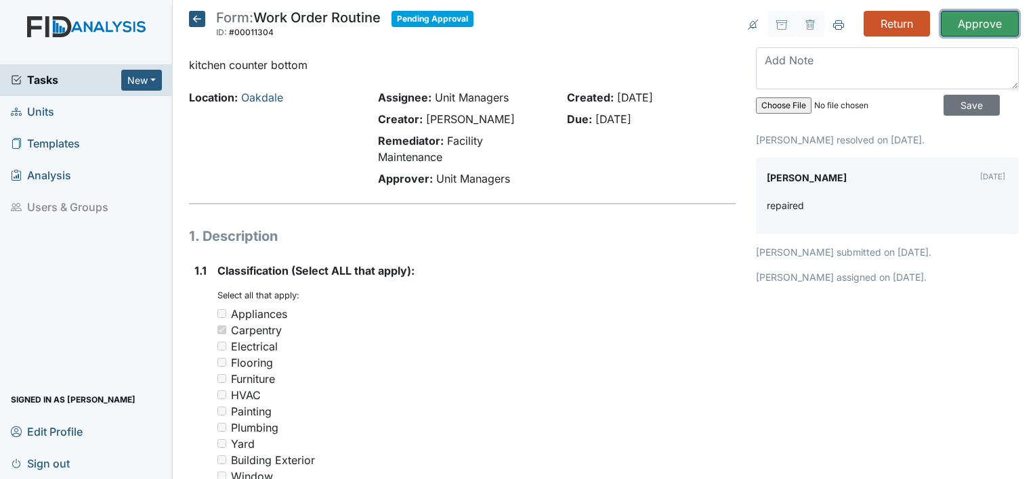
click at [975, 22] on input "Approve" at bounding box center [980, 24] width 78 height 26
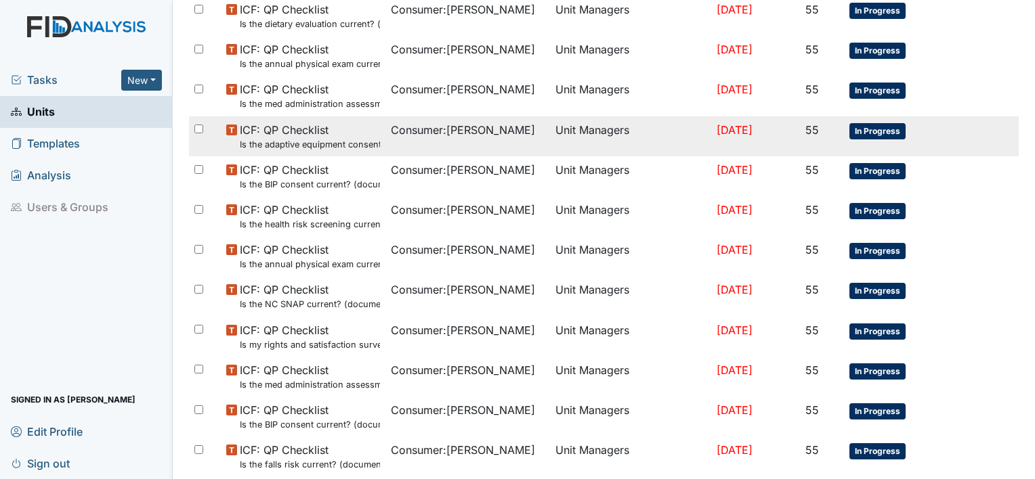
scroll to position [1002, 0]
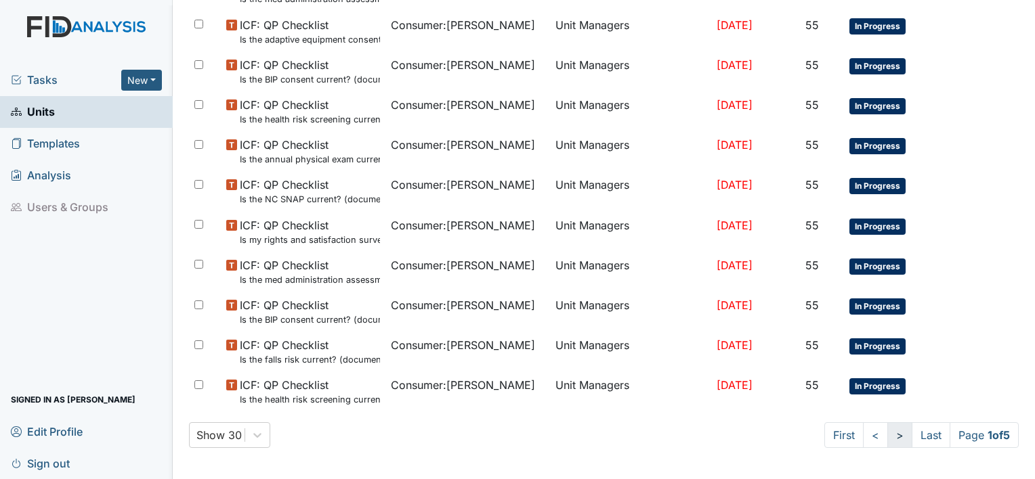
click at [888, 436] on link ">" at bounding box center [899, 436] width 25 height 26
click at [887, 436] on link ">" at bounding box center [899, 436] width 25 height 26
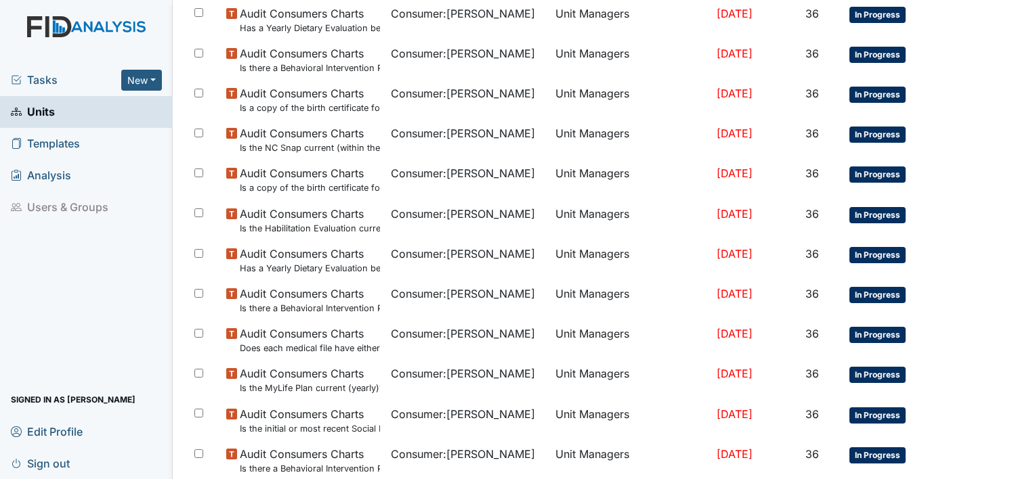
scroll to position [991, 0]
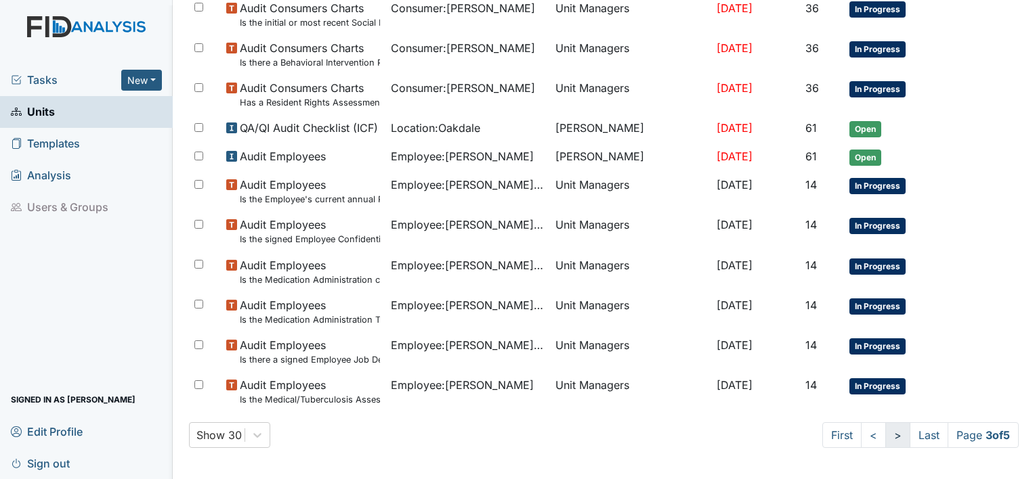
click at [885, 432] on link ">" at bounding box center [897, 436] width 25 height 26
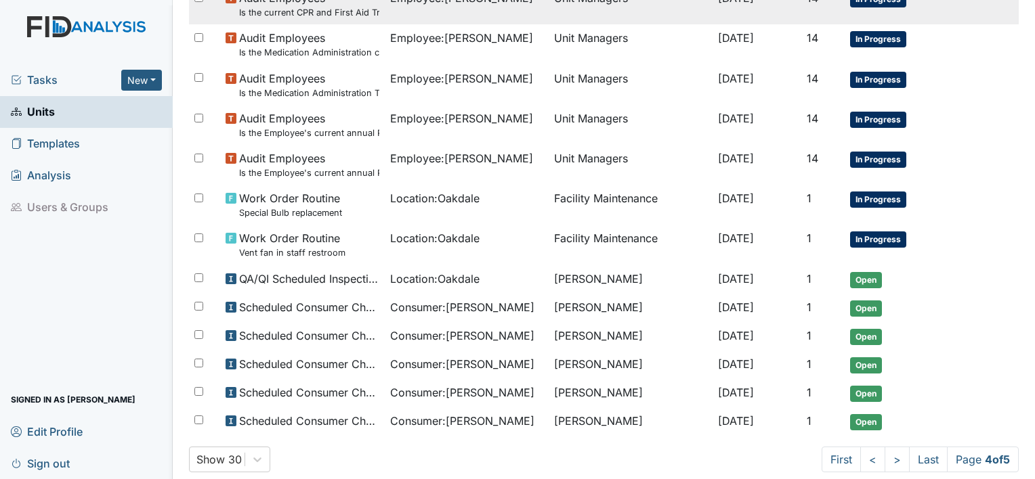
scroll to position [942, 0]
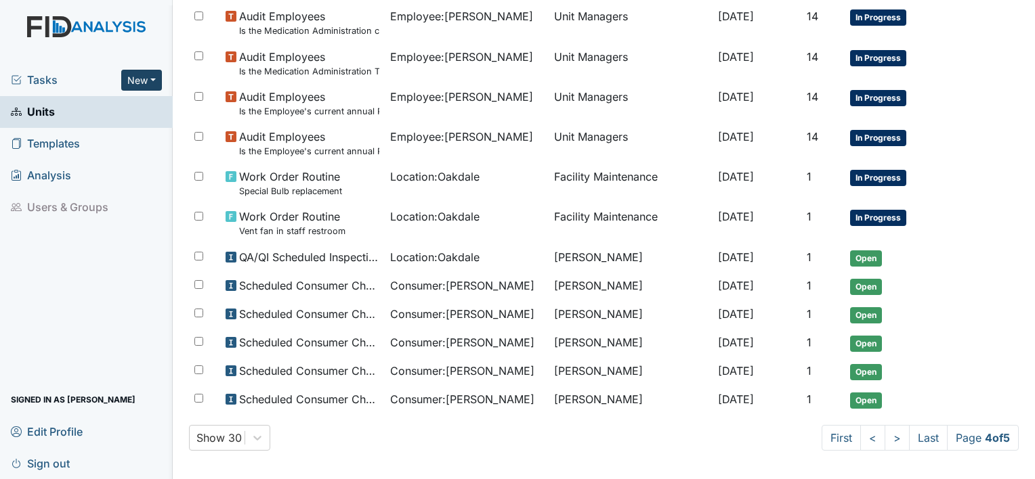
click at [154, 79] on button "New" at bounding box center [141, 80] width 41 height 21
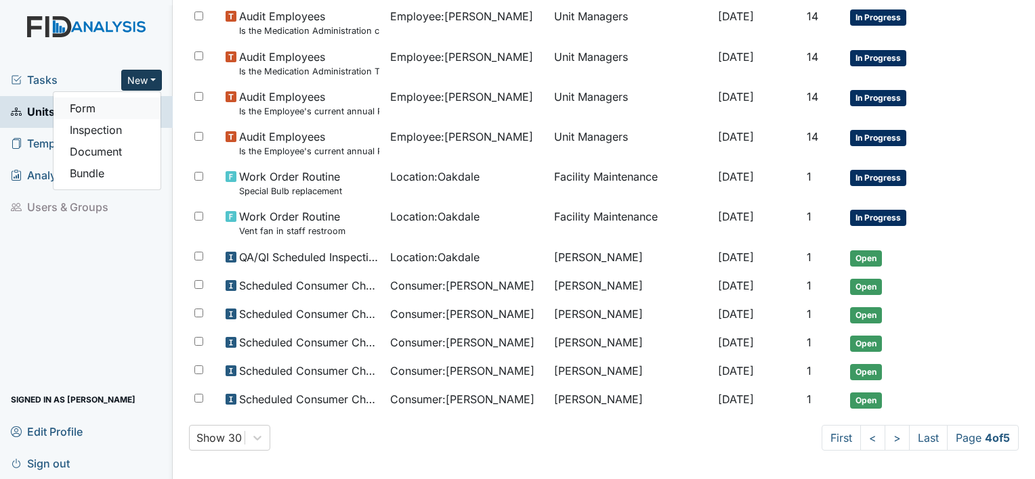
click at [116, 108] on link "Form" at bounding box center [107, 109] width 107 height 22
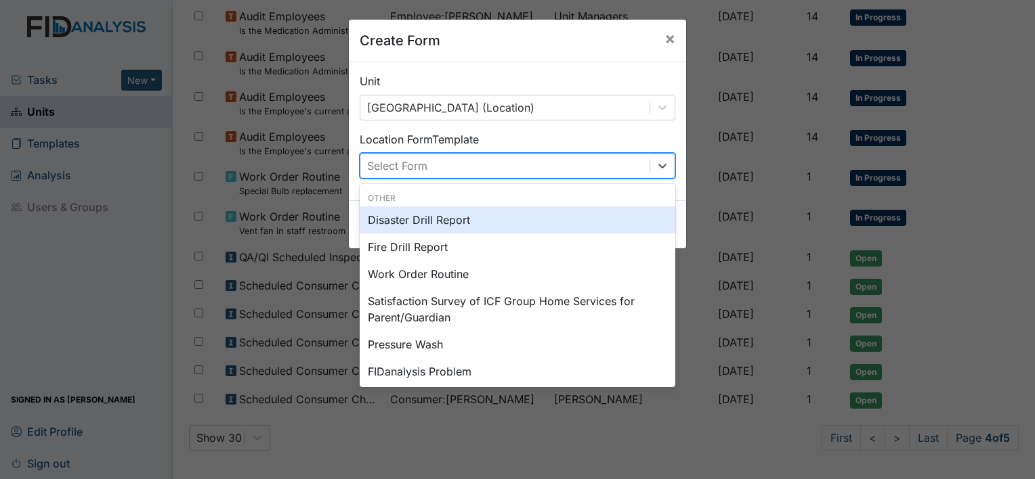
click at [496, 171] on div "Select Form" at bounding box center [504, 166] width 289 height 24
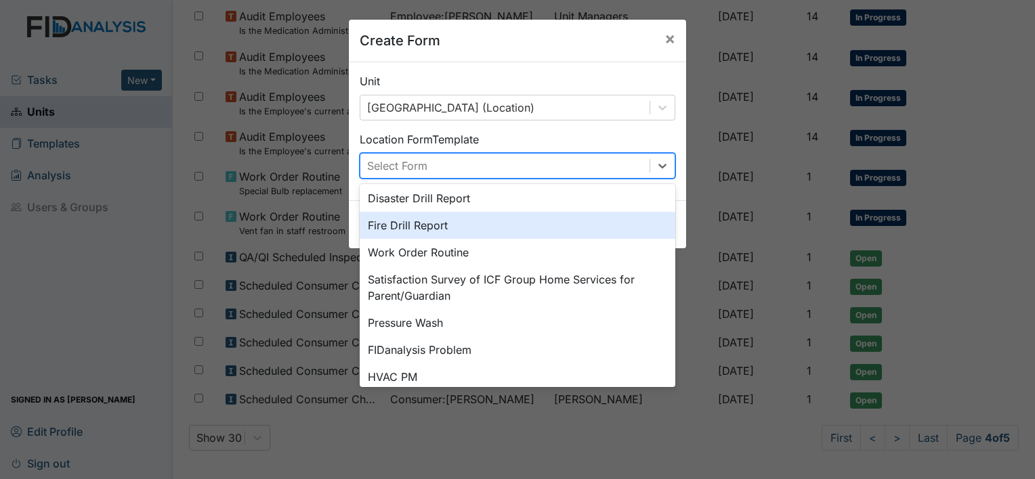
scroll to position [0, 0]
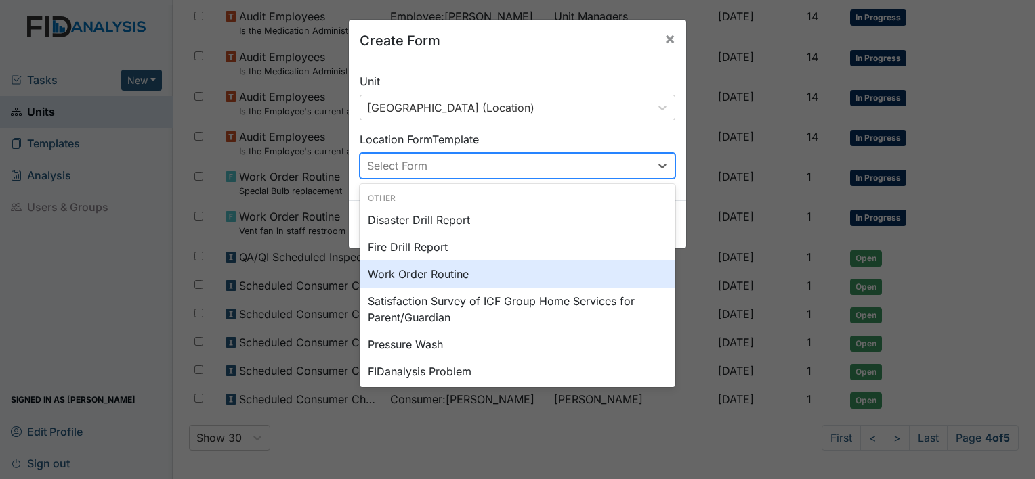
click at [434, 272] on div "Work Order Routine" at bounding box center [518, 274] width 316 height 27
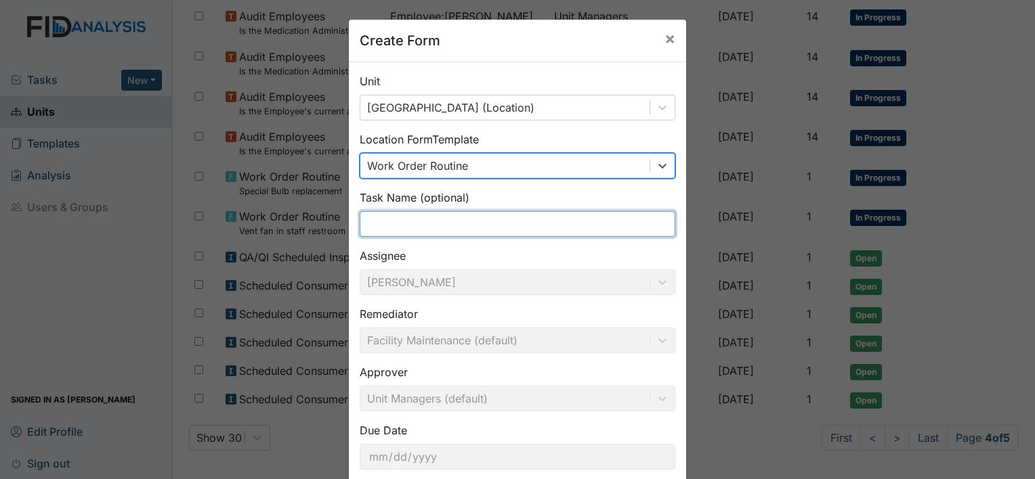
click at [429, 228] on input "text" at bounding box center [518, 224] width 316 height 26
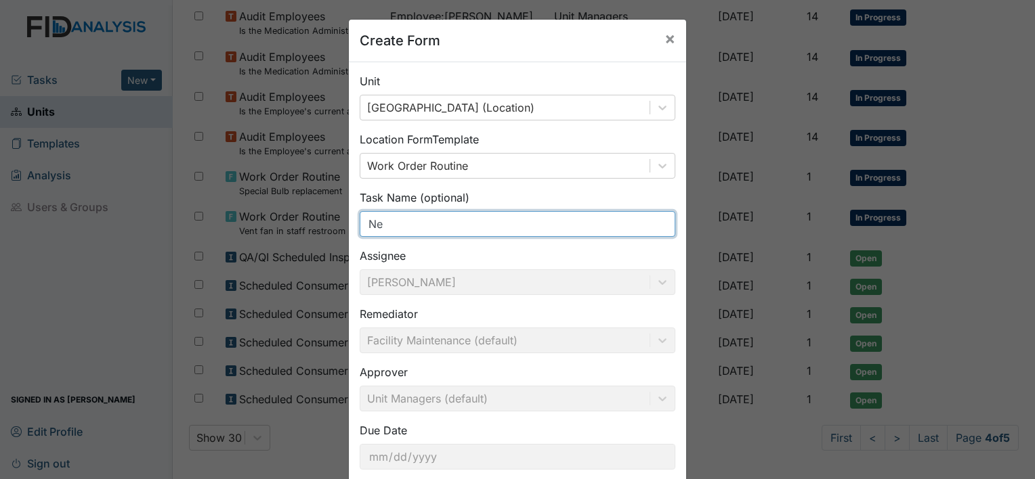
type input "N"
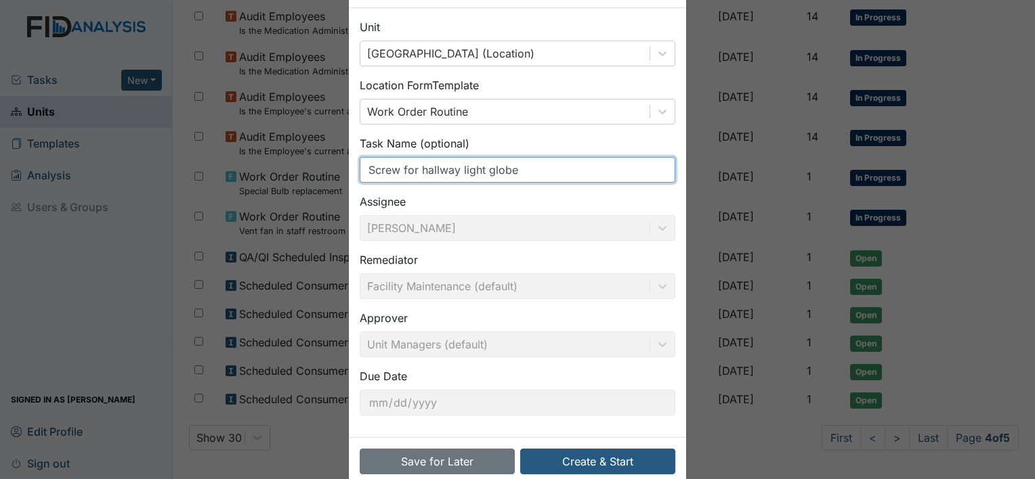
scroll to position [79, 0]
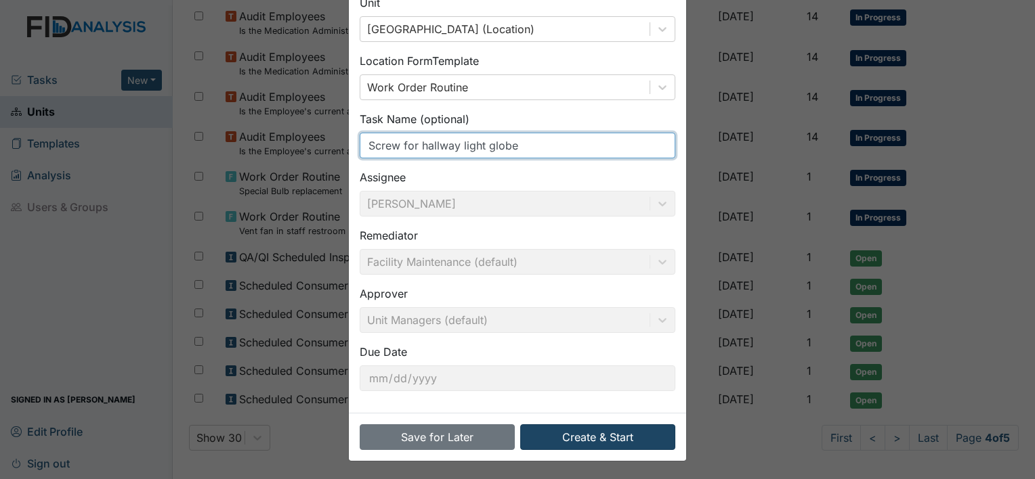
type input "Screw for hallway light globe"
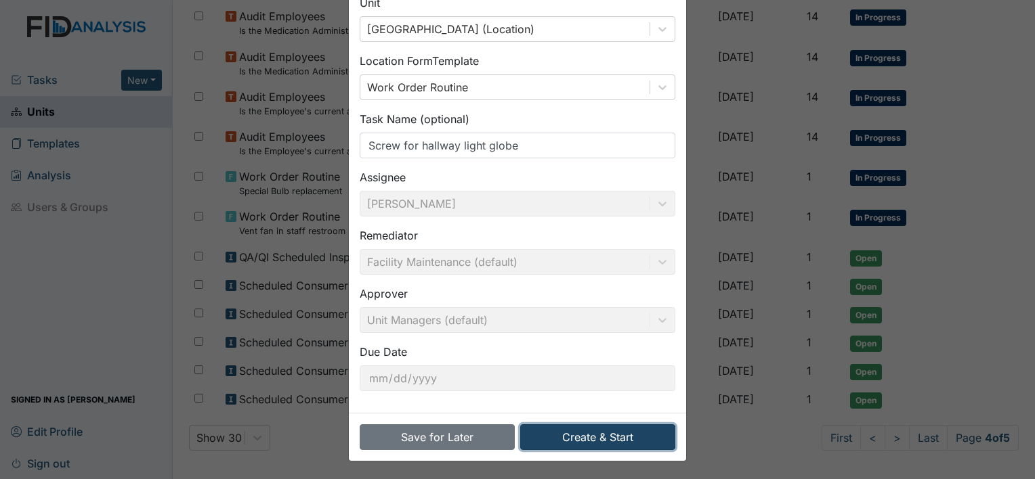
click at [618, 431] on button "Create & Start" at bounding box center [597, 438] width 155 height 26
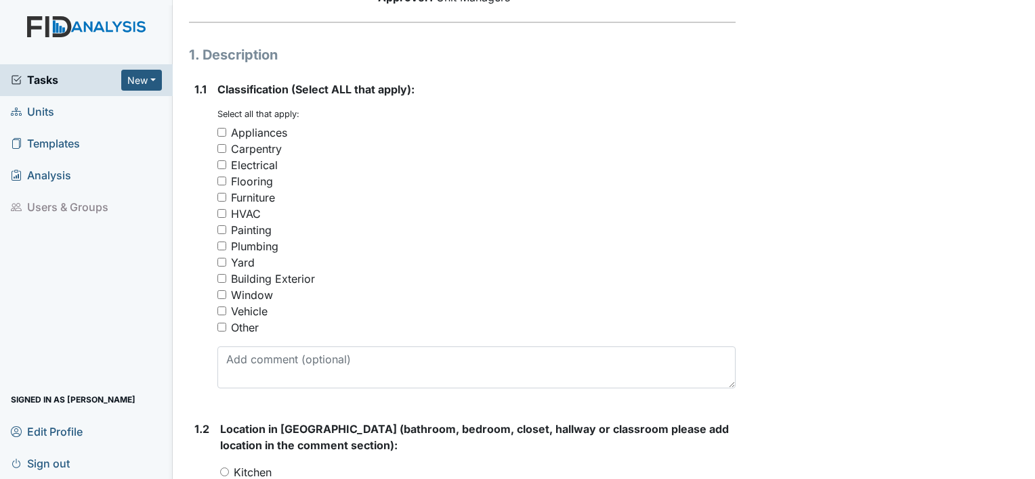
scroll to position [203, 0]
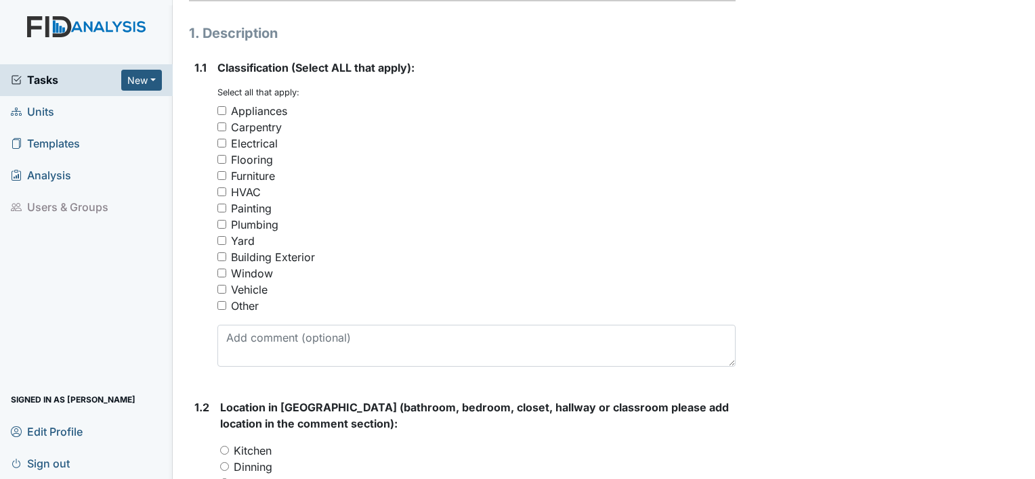
click at [221, 303] on input "Other" at bounding box center [221, 305] width 9 height 9
checkbox input "true"
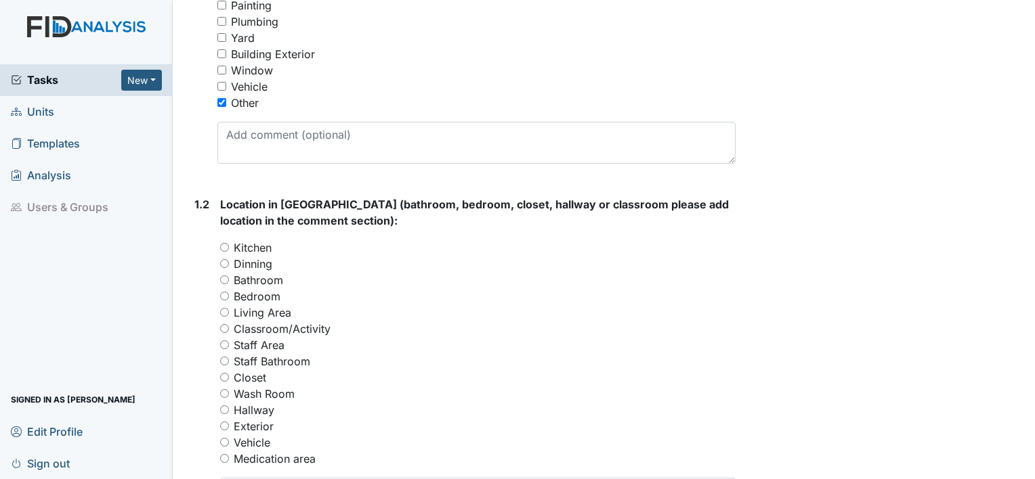
scroll to position [474, 0]
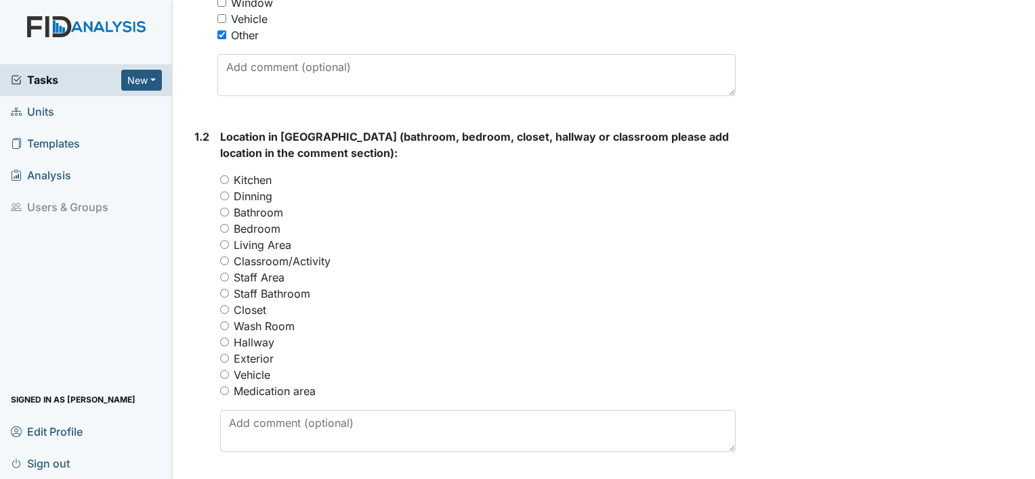
click at [224, 341] on input "Hallway" at bounding box center [224, 342] width 9 height 9
radio input "true"
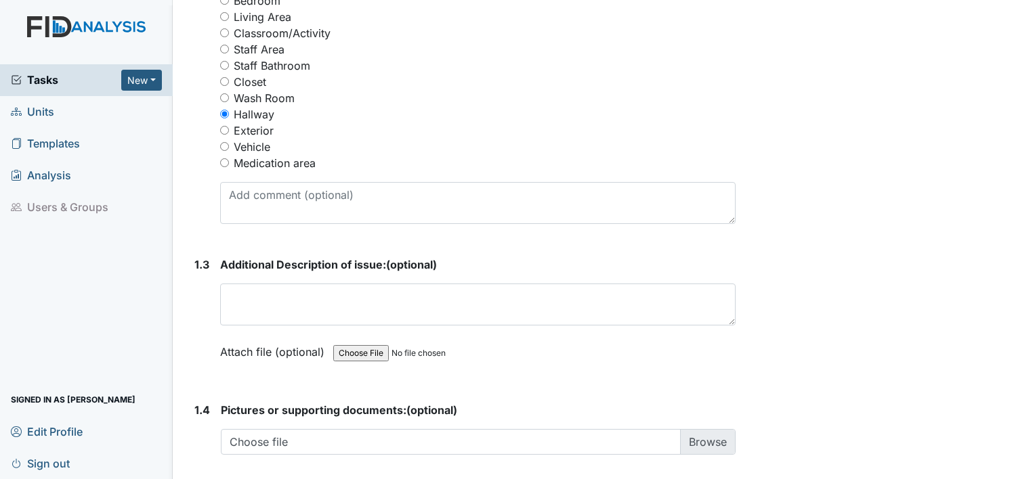
scroll to position [745, 0]
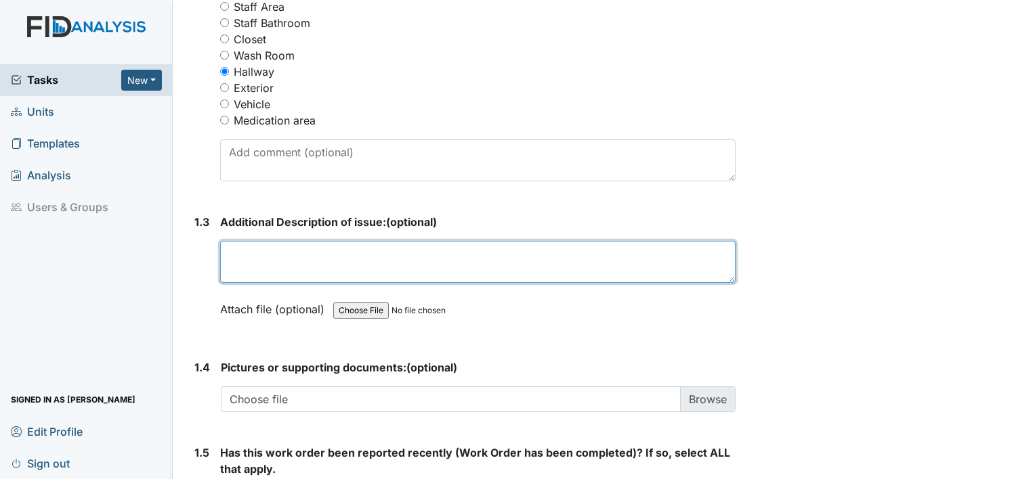
click at [318, 251] on textarea at bounding box center [477, 262] width 515 height 42
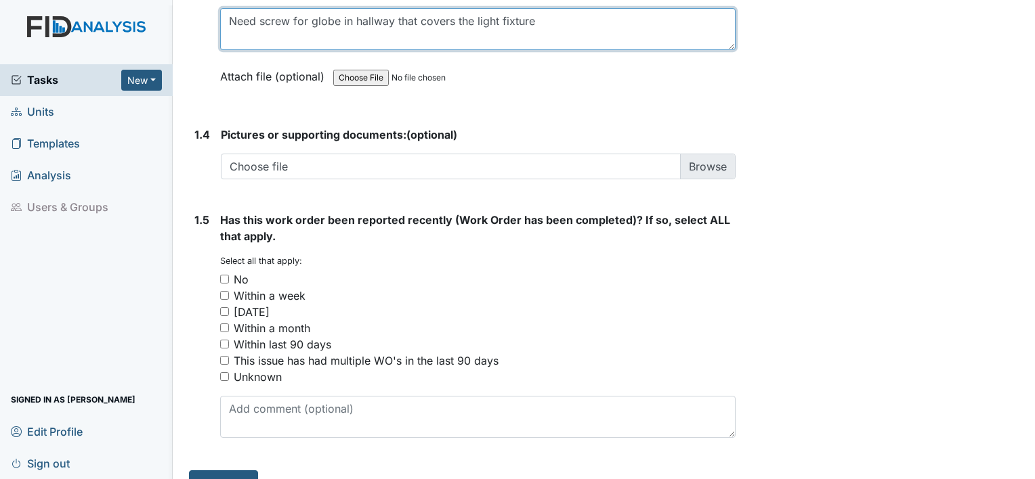
scroll to position [1004, 0]
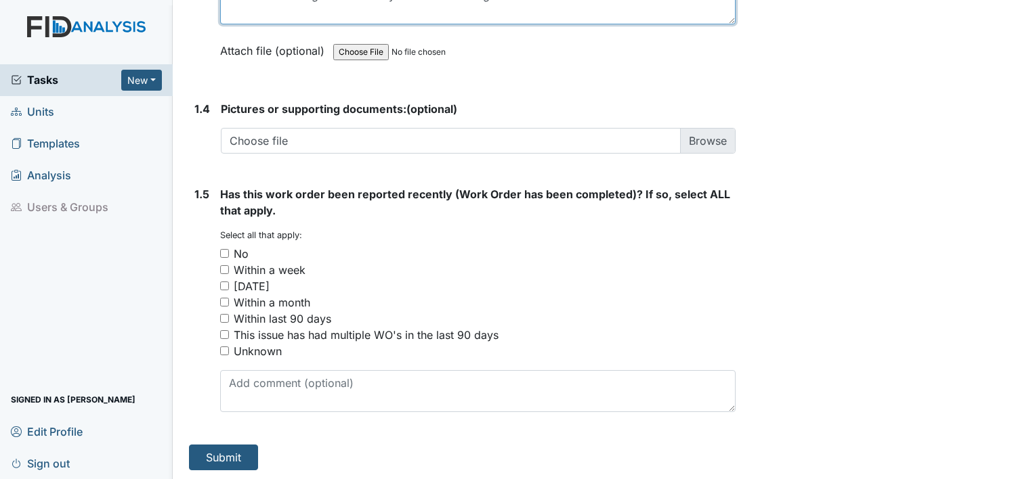
type textarea "Need screw for globe in hallway that covers the light fixture"
click at [223, 253] on input "No" at bounding box center [224, 253] width 9 height 9
checkbox input "true"
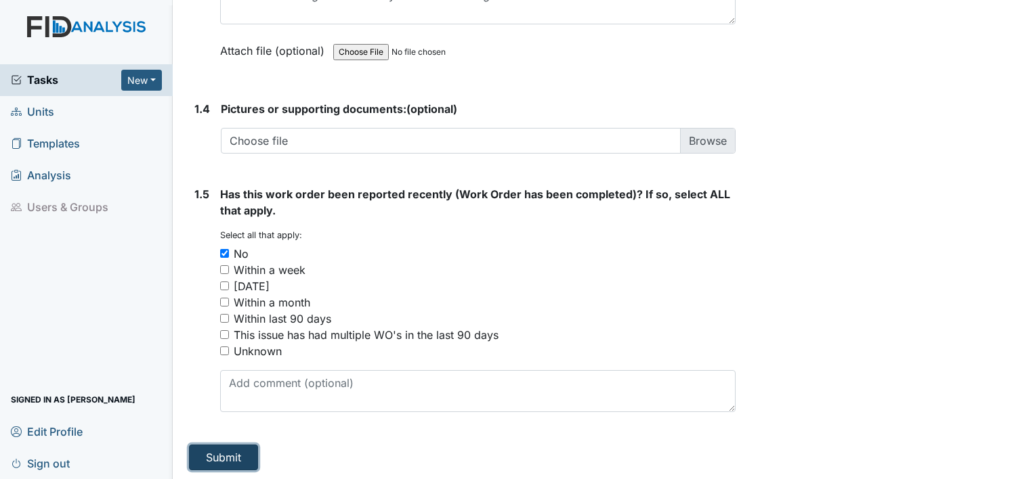
click at [249, 454] on button "Submit" at bounding box center [223, 458] width 69 height 26
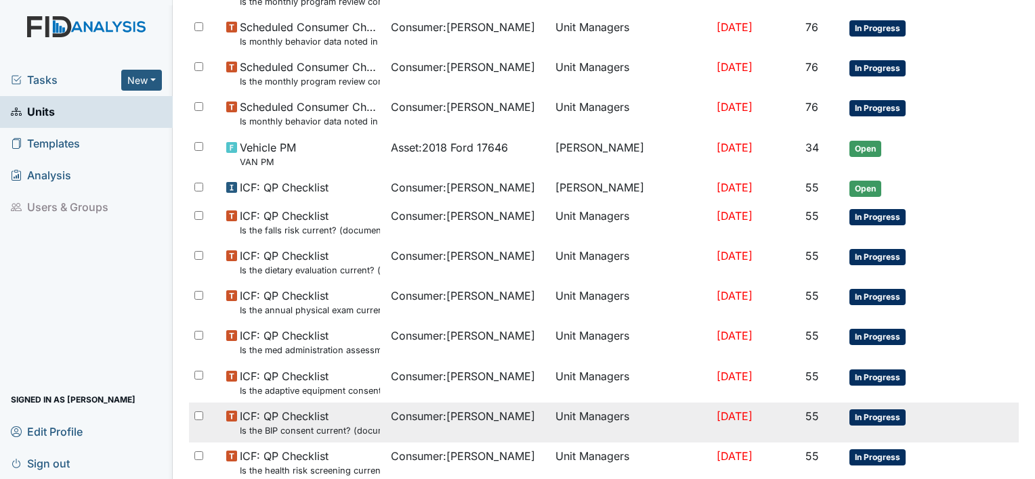
scroll to position [596, 0]
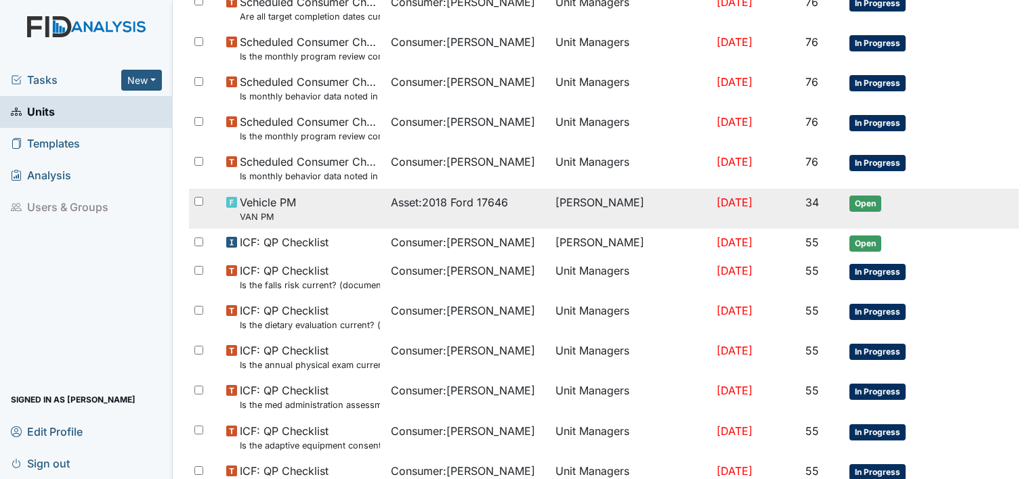
click at [324, 202] on div "Vehicle PM VAN PM" at bounding box center [303, 208] width 154 height 29
click at [279, 202] on span "Vehicle PM VAN PM" at bounding box center [268, 208] width 56 height 29
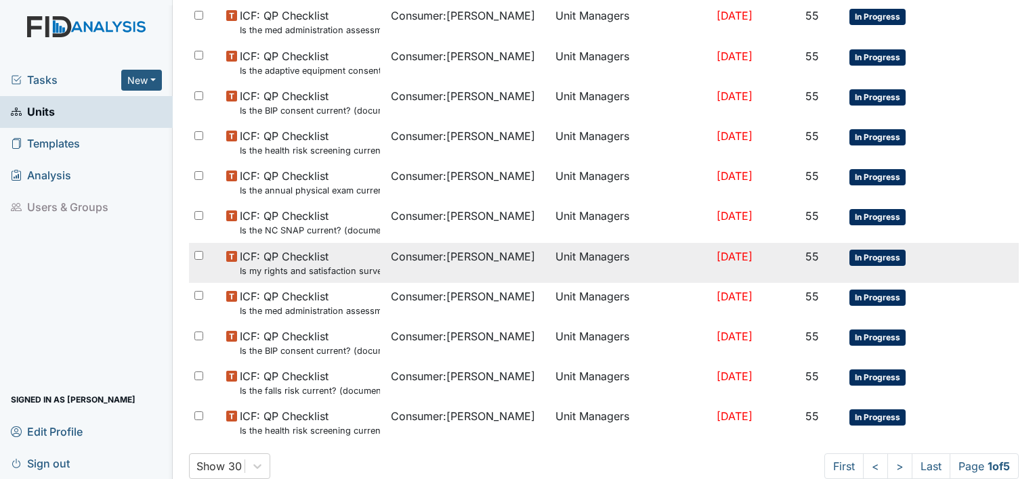
scroll to position [1002, 0]
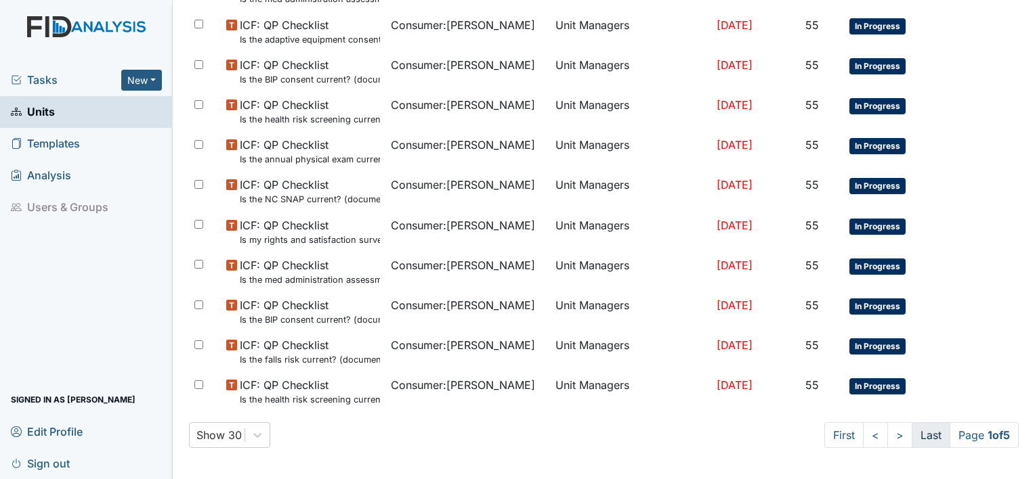
click at [918, 433] on link "Last" at bounding box center [931, 436] width 39 height 26
